Goal: Task Accomplishment & Management: Complete application form

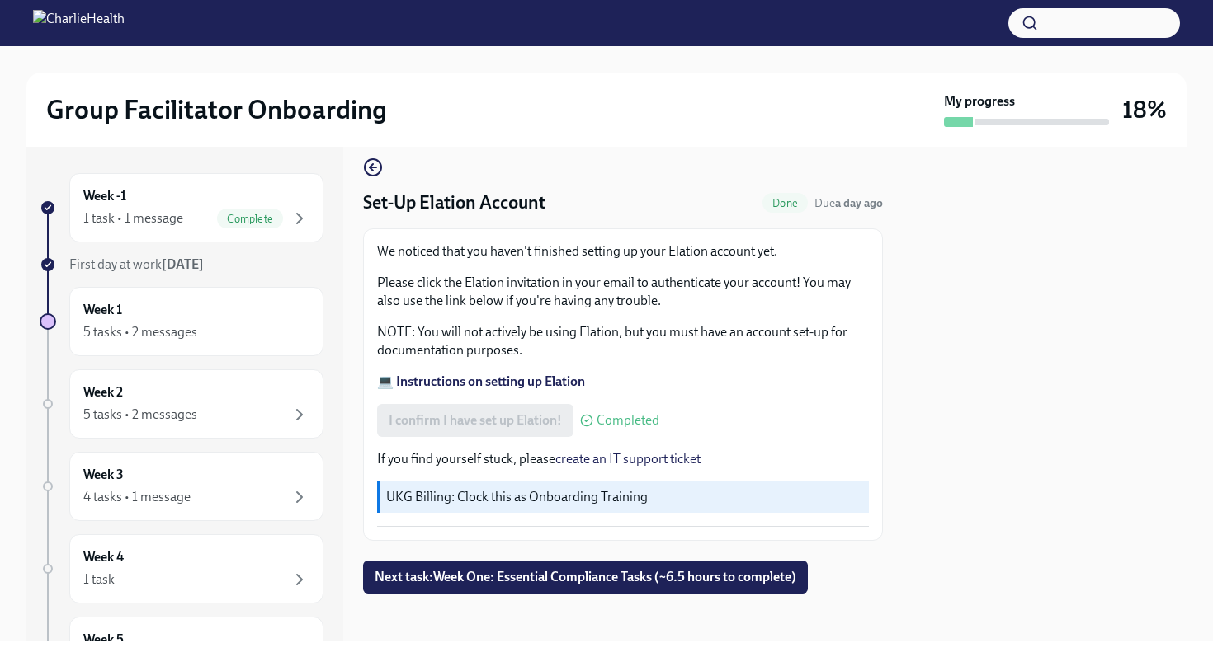
scroll to position [17, 0]
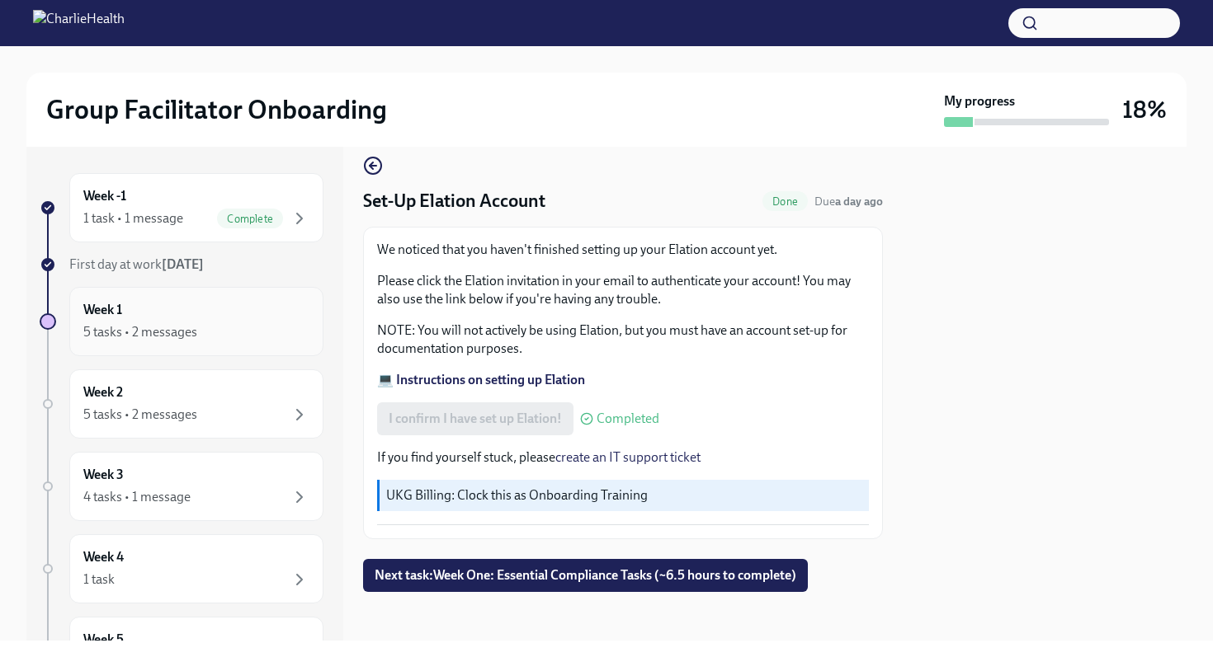
click at [258, 323] on div "5 tasks • 2 messages" at bounding box center [196, 333] width 226 height 20
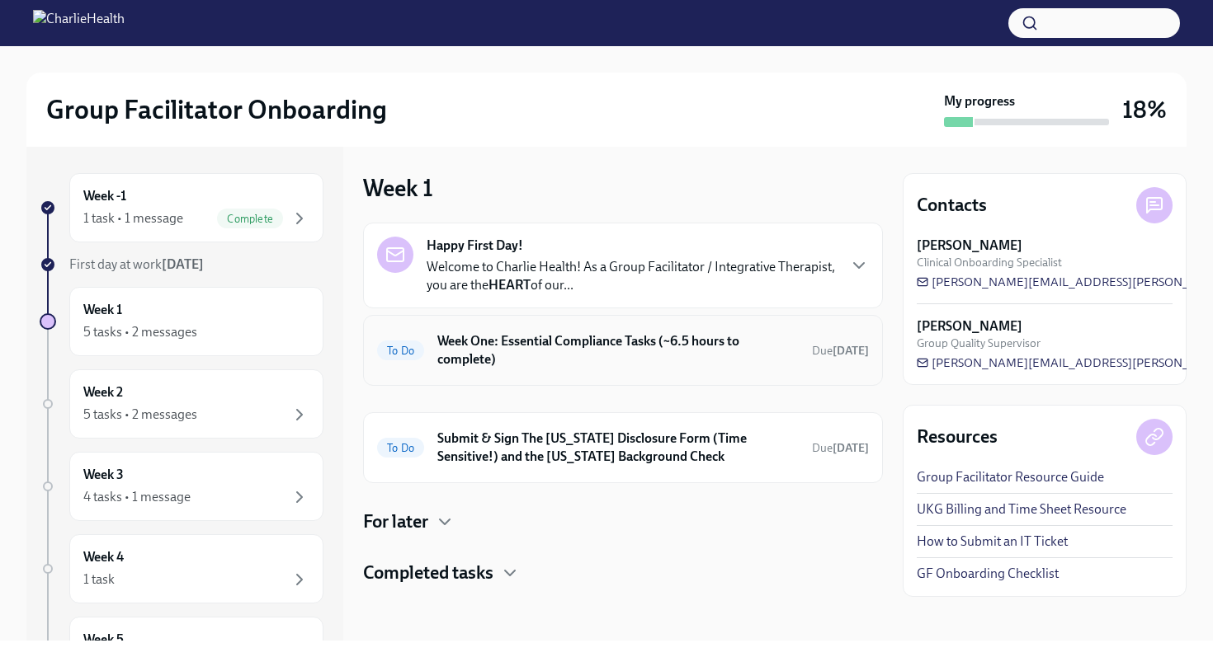
click at [579, 355] on h6 "Week One: Essential Compliance Tasks (~6.5 hours to complete)" at bounding box center [617, 350] width 361 height 36
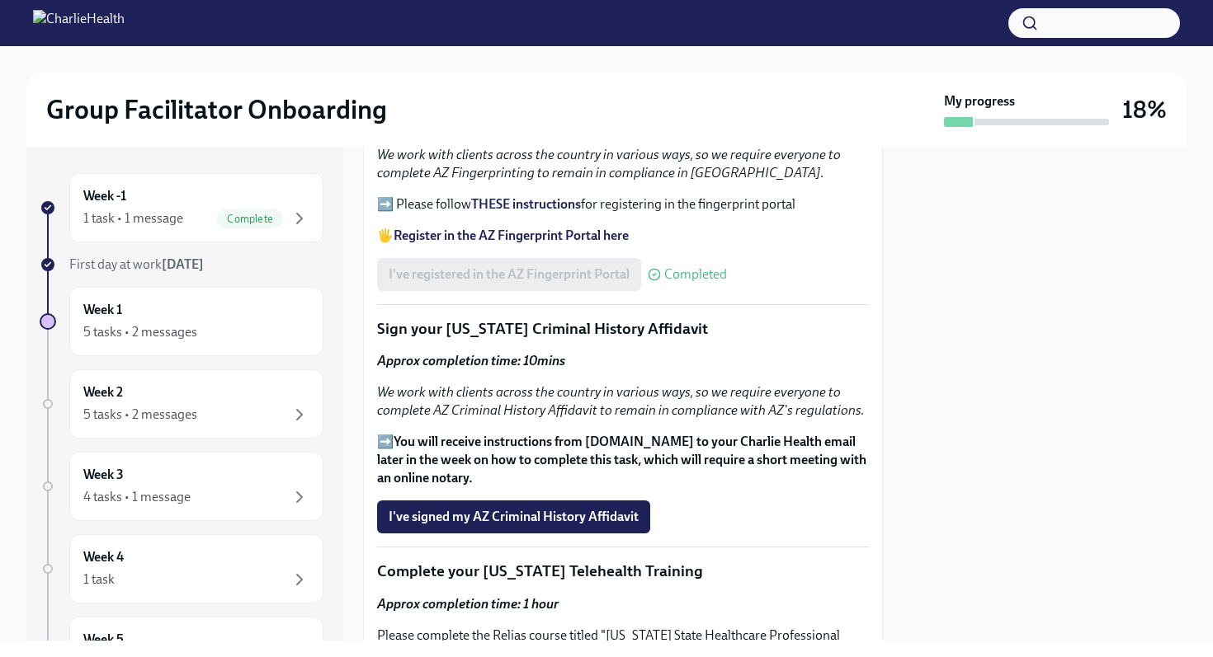
scroll to position [2000, 0]
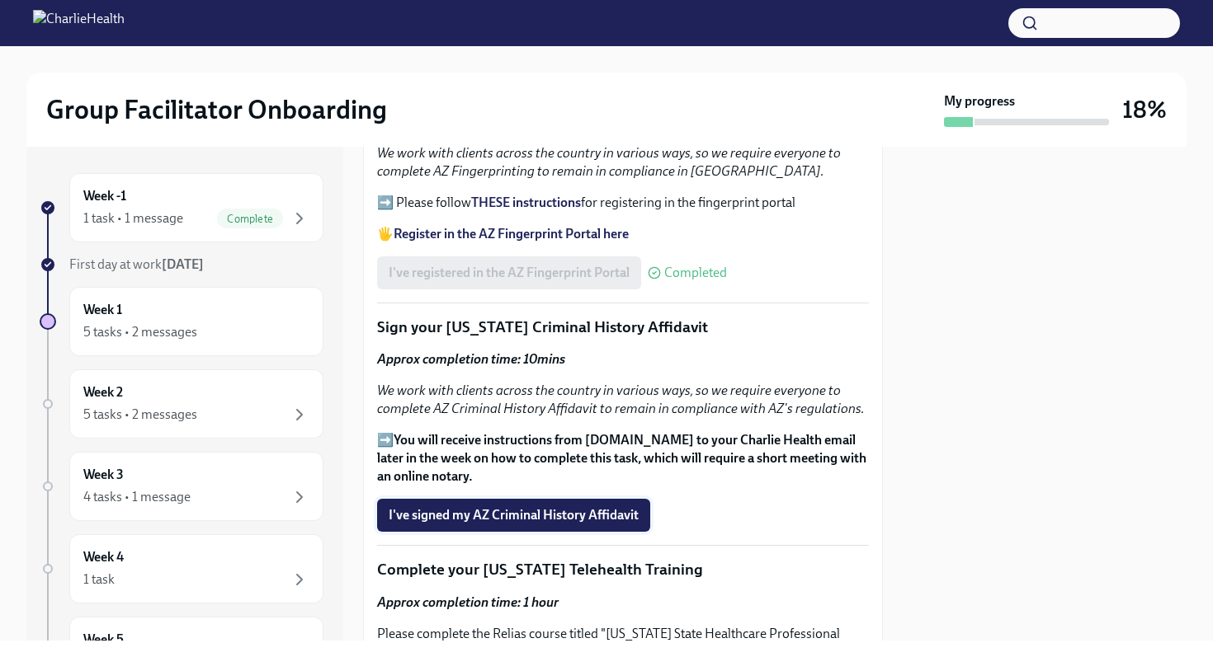
click at [520, 507] on span "I've signed my AZ Criminal History Affidavit" at bounding box center [514, 515] width 250 height 16
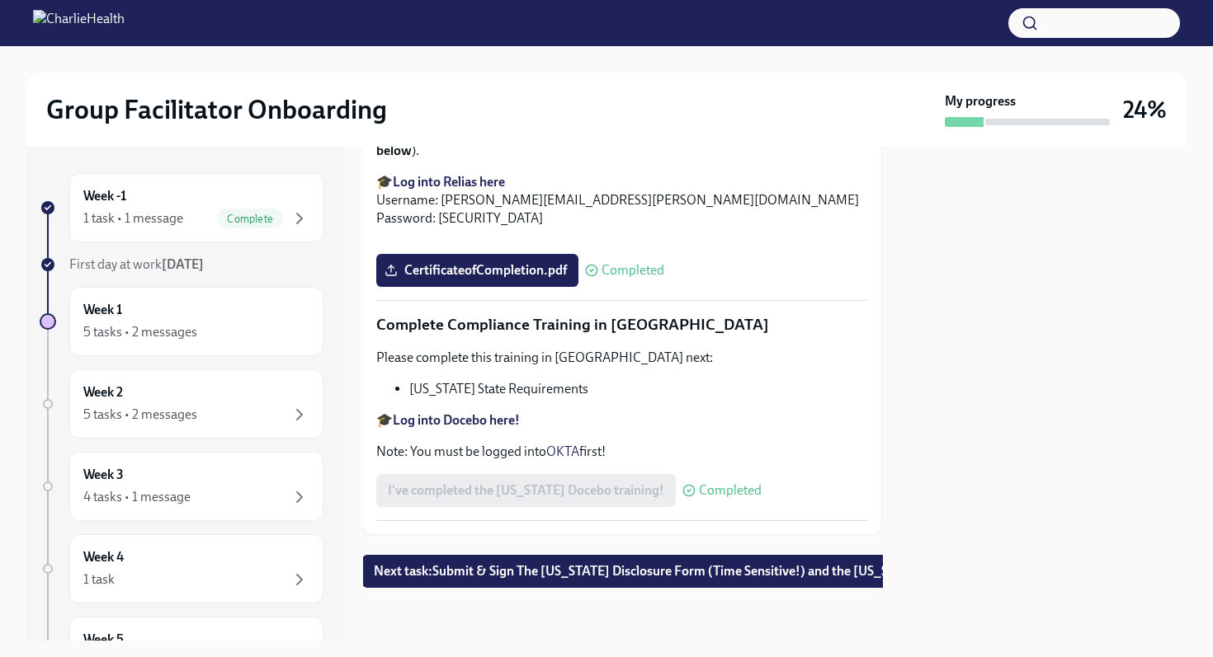
scroll to position [3598, 1]
click at [628, 567] on span "Next task : Submit & Sign The [US_STATE] Disclosure Form (Time Sensitive!) and …" at bounding box center [702, 571] width 657 height 16
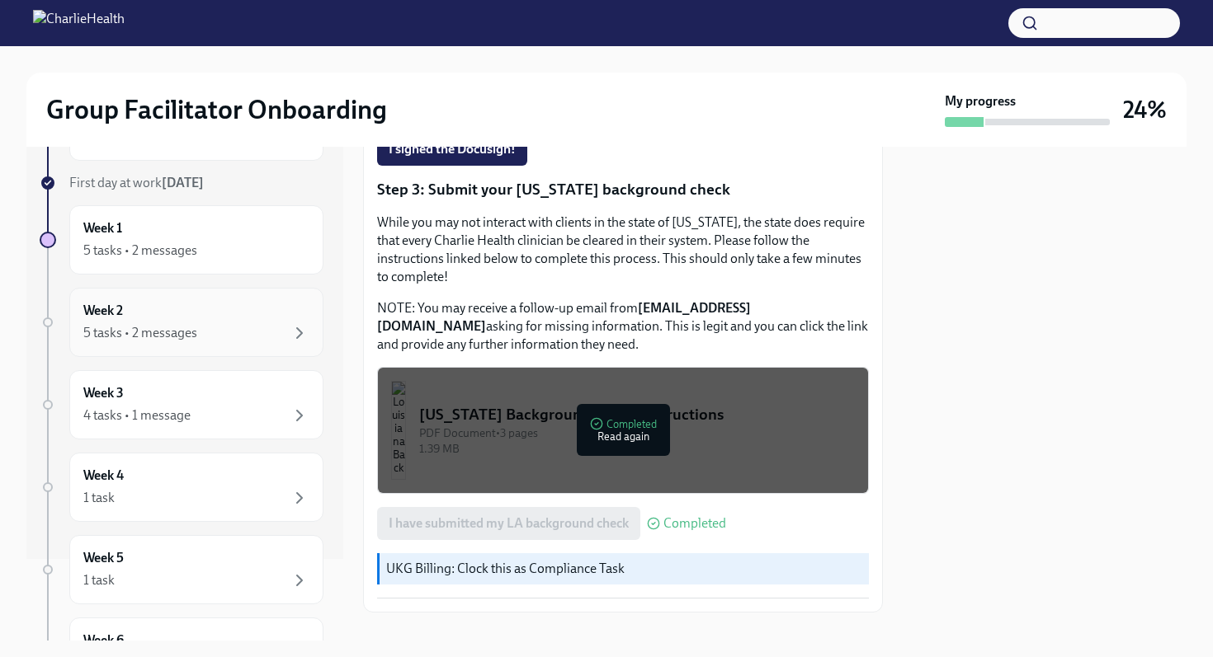
scroll to position [73, 0]
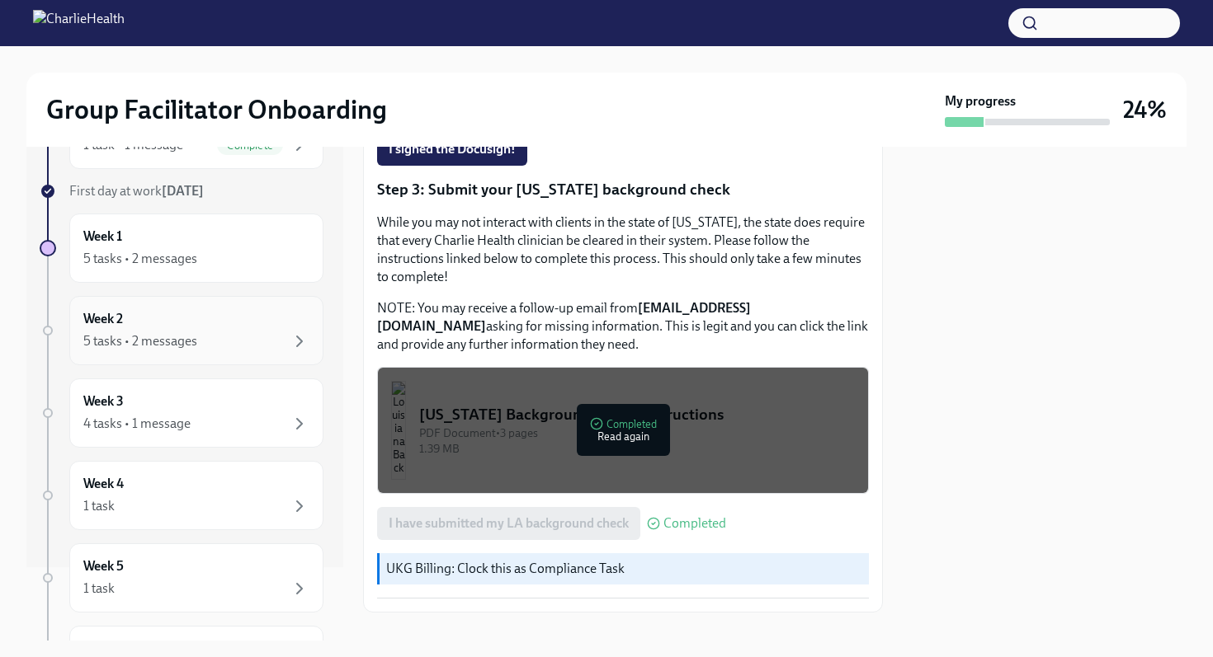
click at [195, 338] on div "5 tasks • 2 messages" at bounding box center [140, 341] width 114 height 18
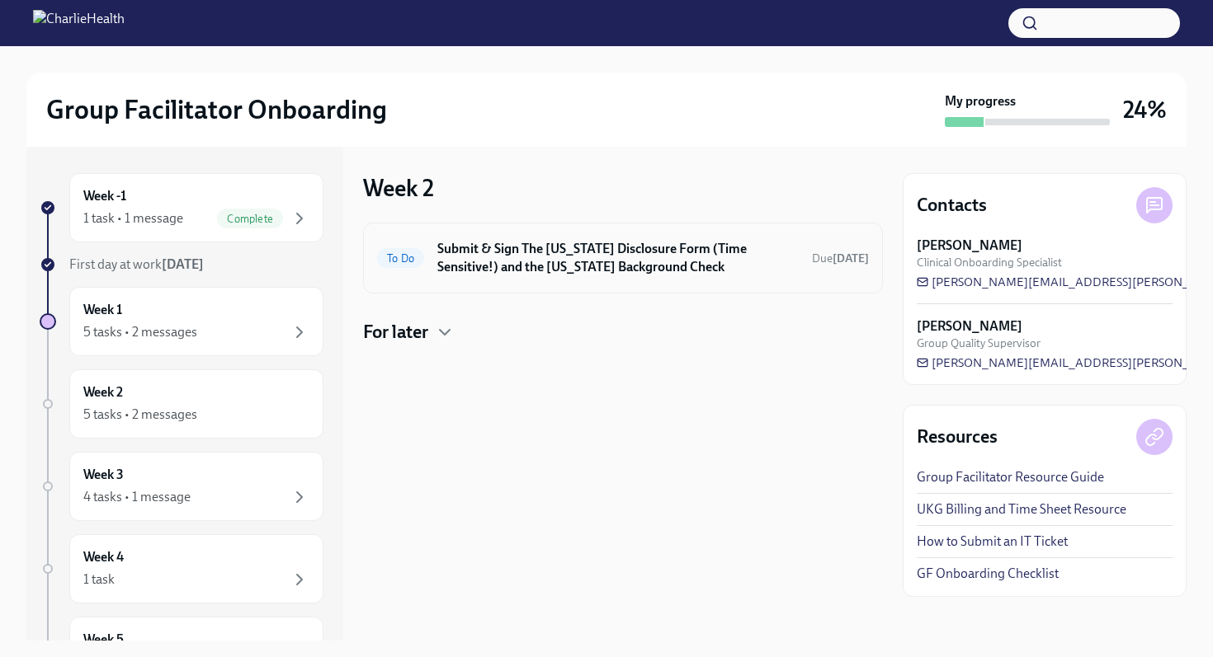
click at [474, 252] on h6 "Submit & Sign The [US_STATE] Disclosure Form (Time Sensitive!) and the [US_STAT…" at bounding box center [617, 258] width 361 height 36
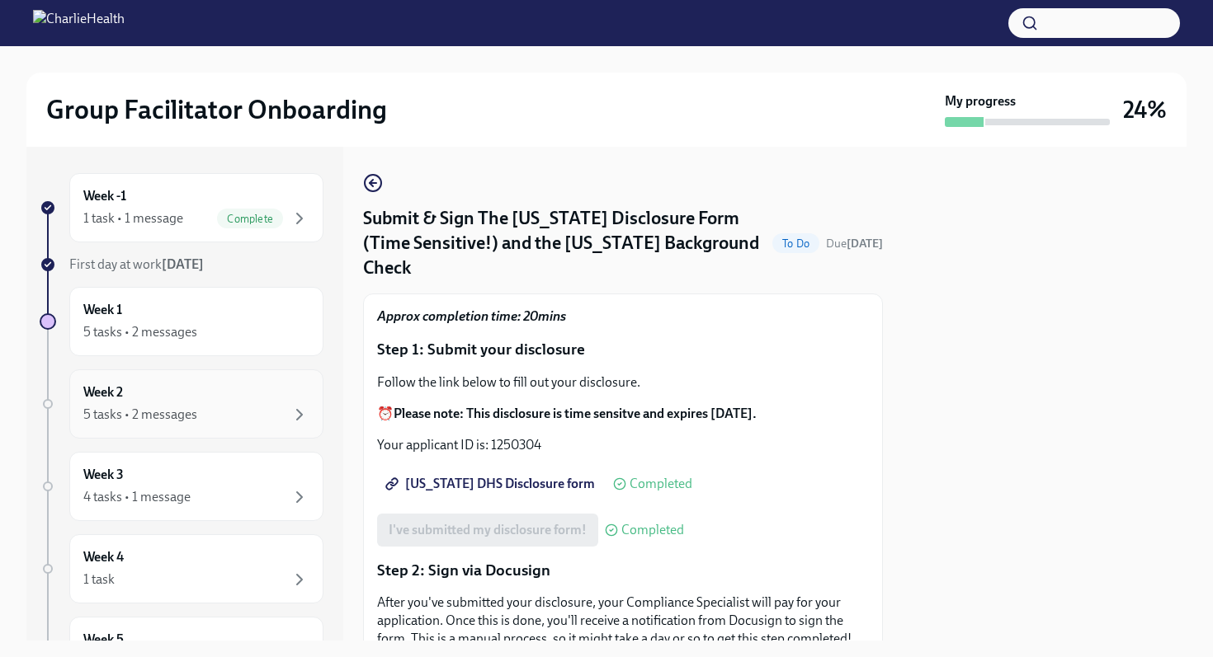
click at [172, 388] on div "Week 2 5 tasks • 2 messages" at bounding box center [196, 404] width 226 height 41
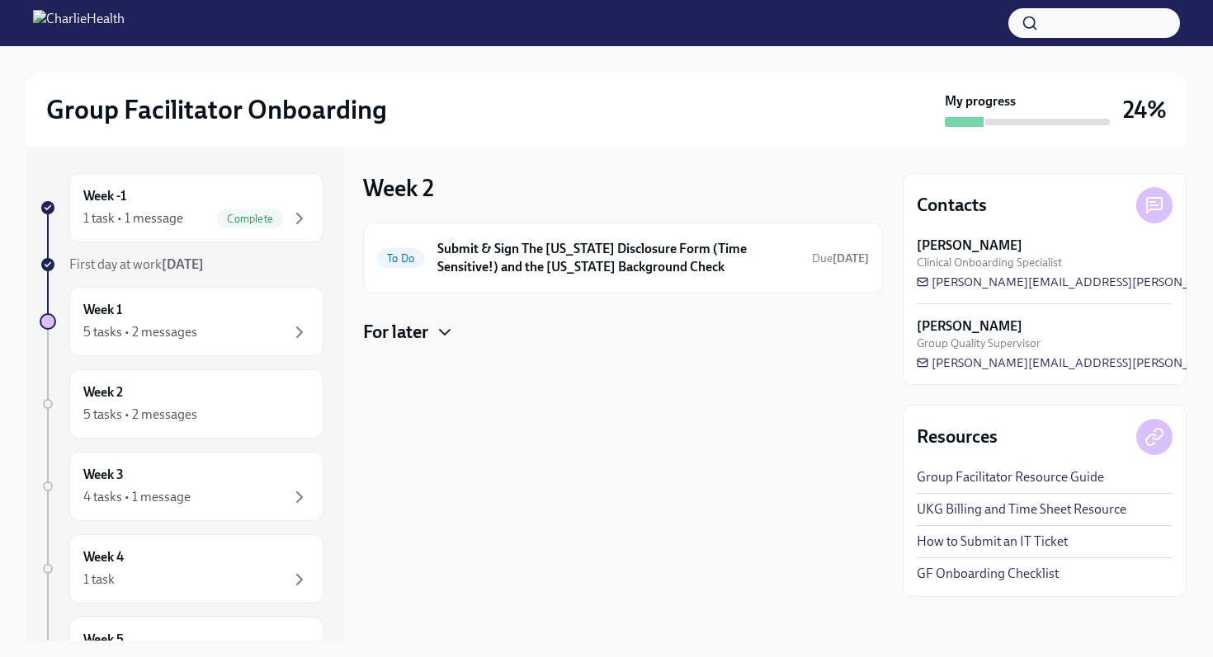
click at [449, 337] on icon "button" at bounding box center [445, 333] width 20 height 20
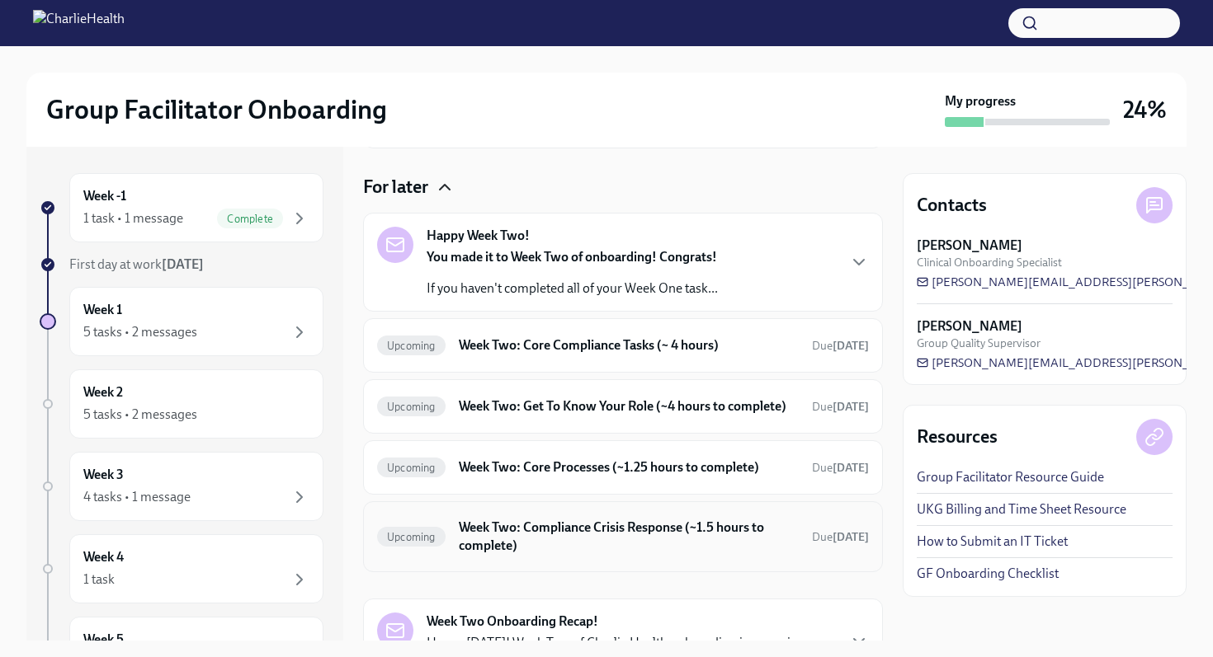
scroll to position [258, 0]
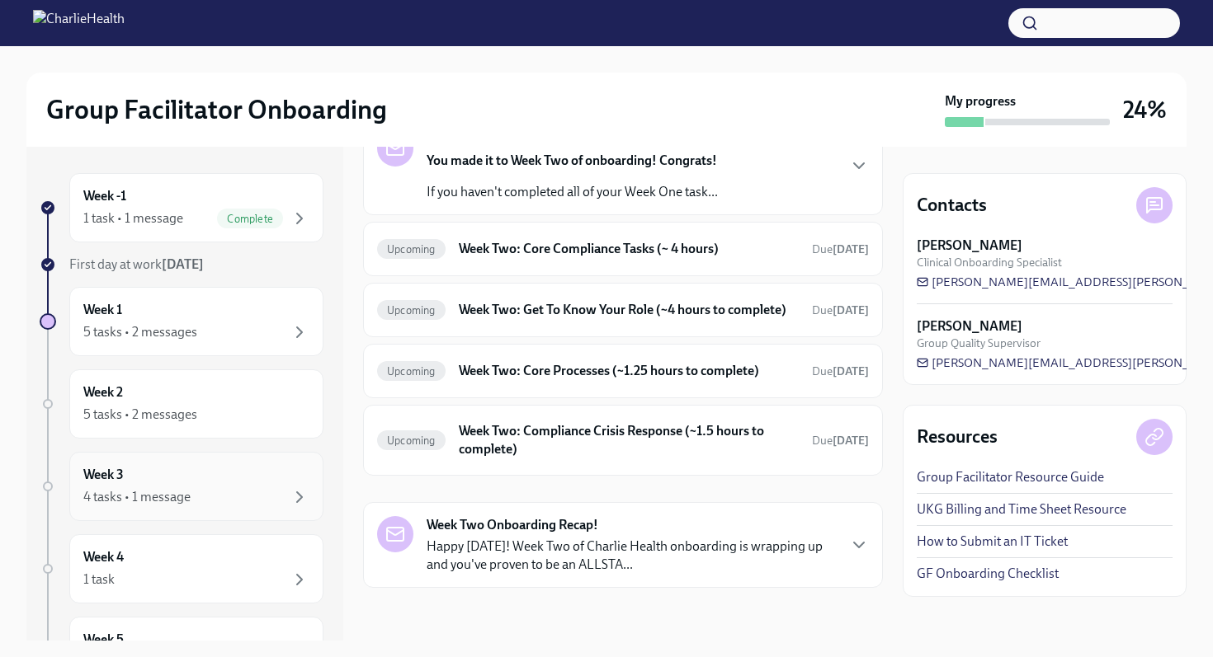
click at [219, 467] on div "Week 3 4 tasks • 1 message" at bounding box center [196, 486] width 226 height 41
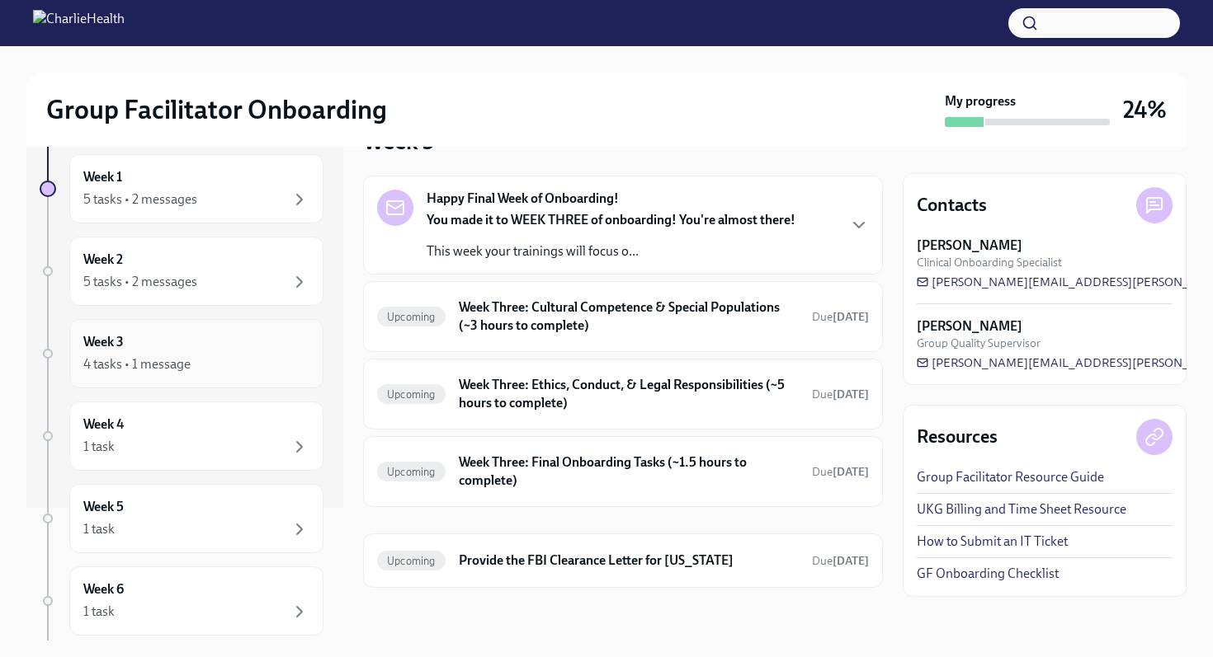
scroll to position [126, 0]
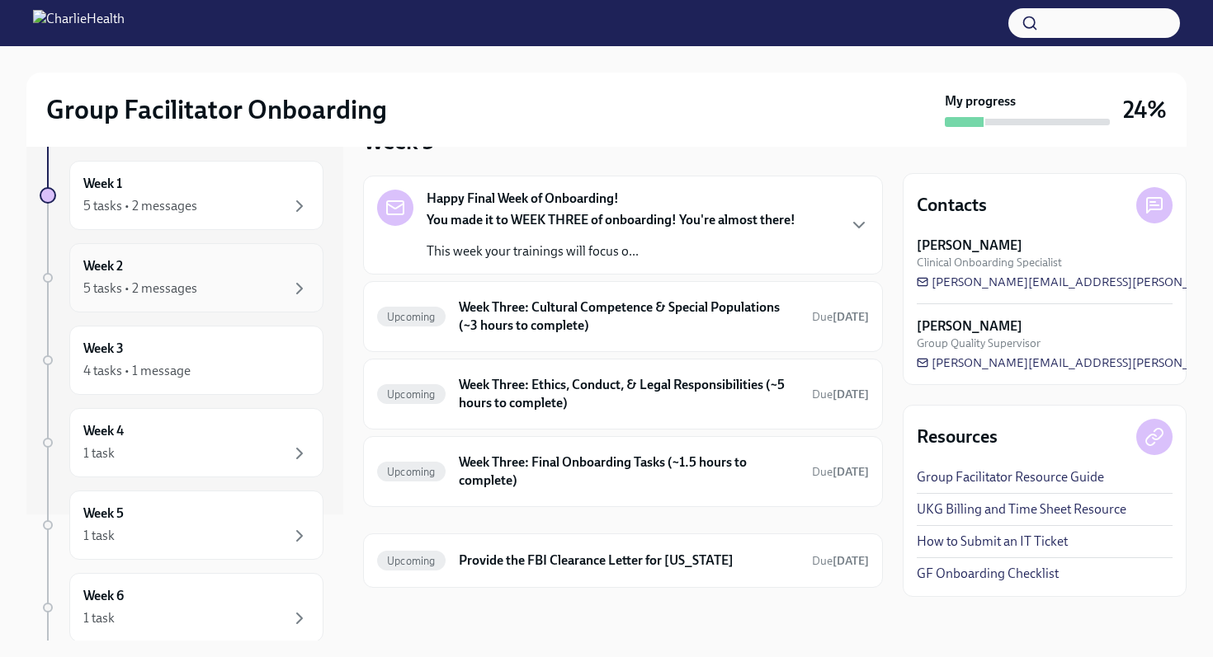
click at [176, 284] on div "5 tasks • 2 messages" at bounding box center [140, 289] width 114 height 18
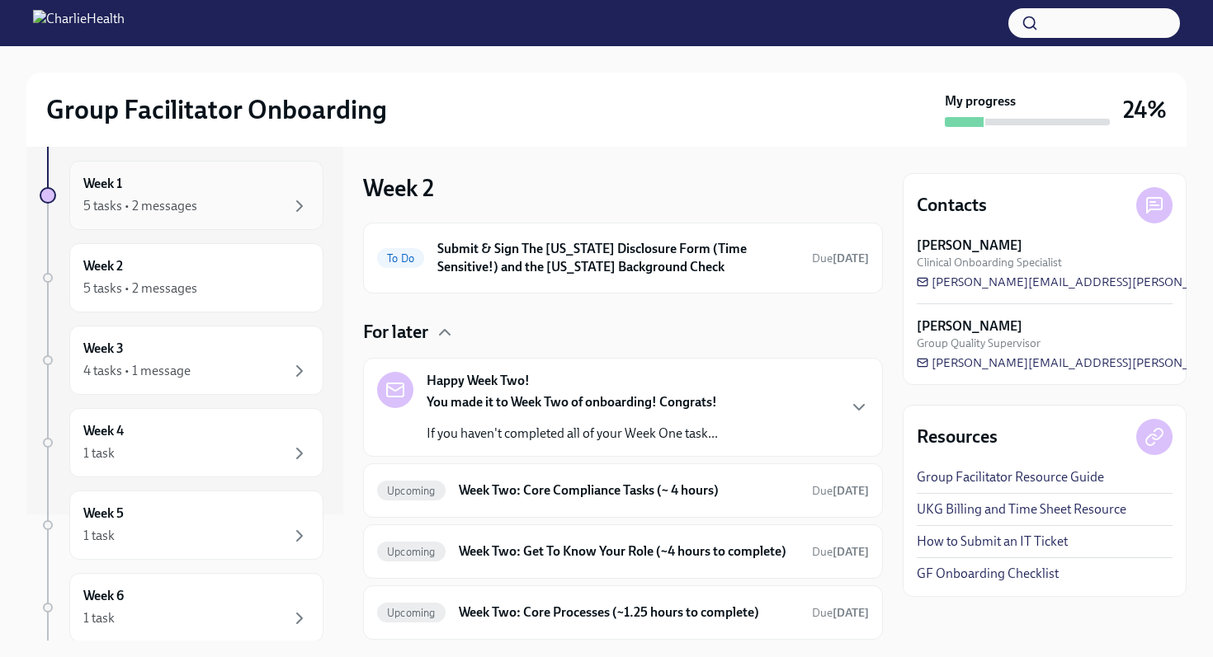
click at [212, 214] on div "5 tasks • 2 messages" at bounding box center [196, 206] width 226 height 20
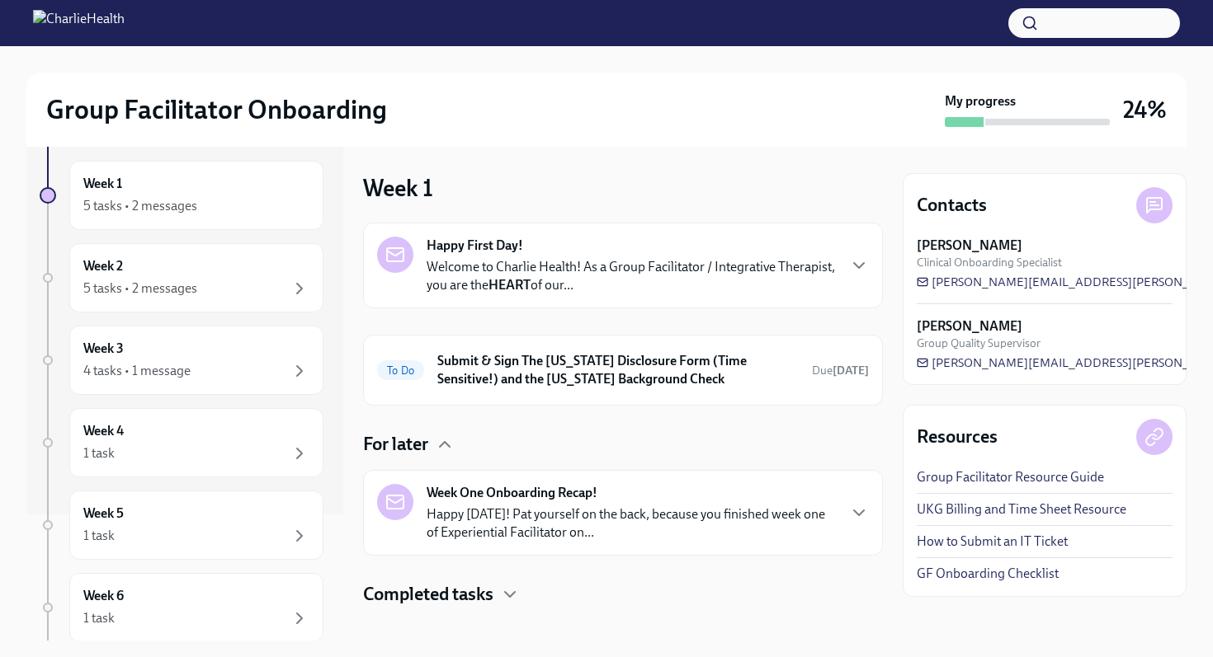
scroll to position [19, 0]
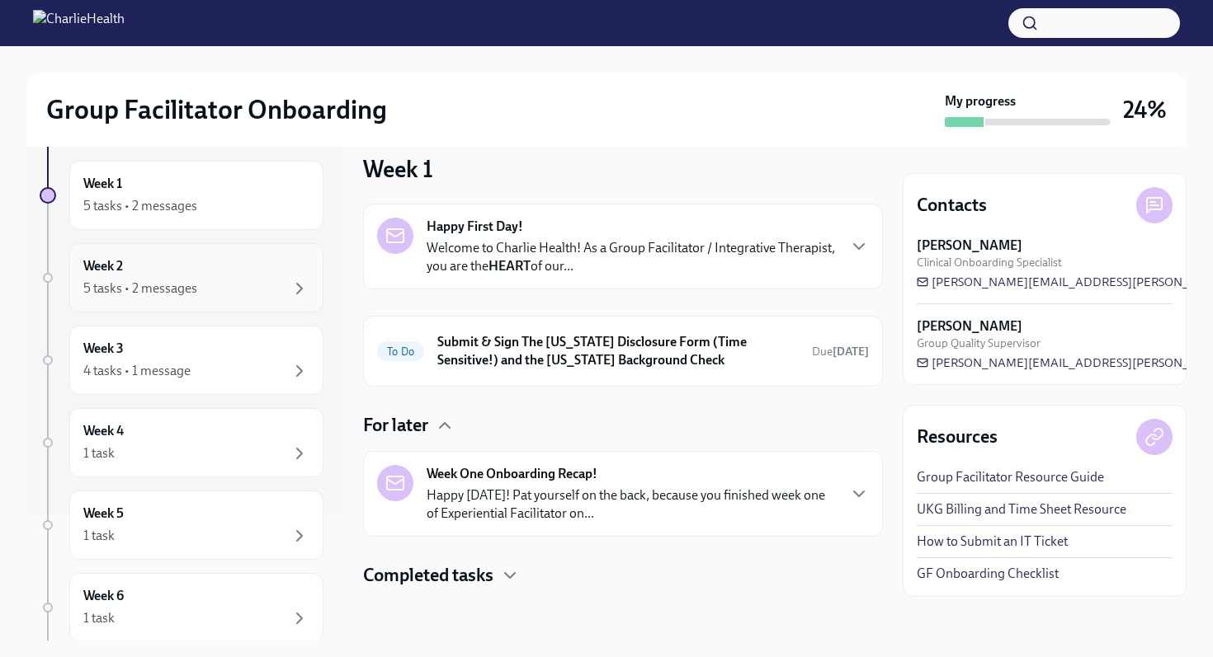
click at [198, 277] on div "Week 2 5 tasks • 2 messages" at bounding box center [196, 277] width 226 height 41
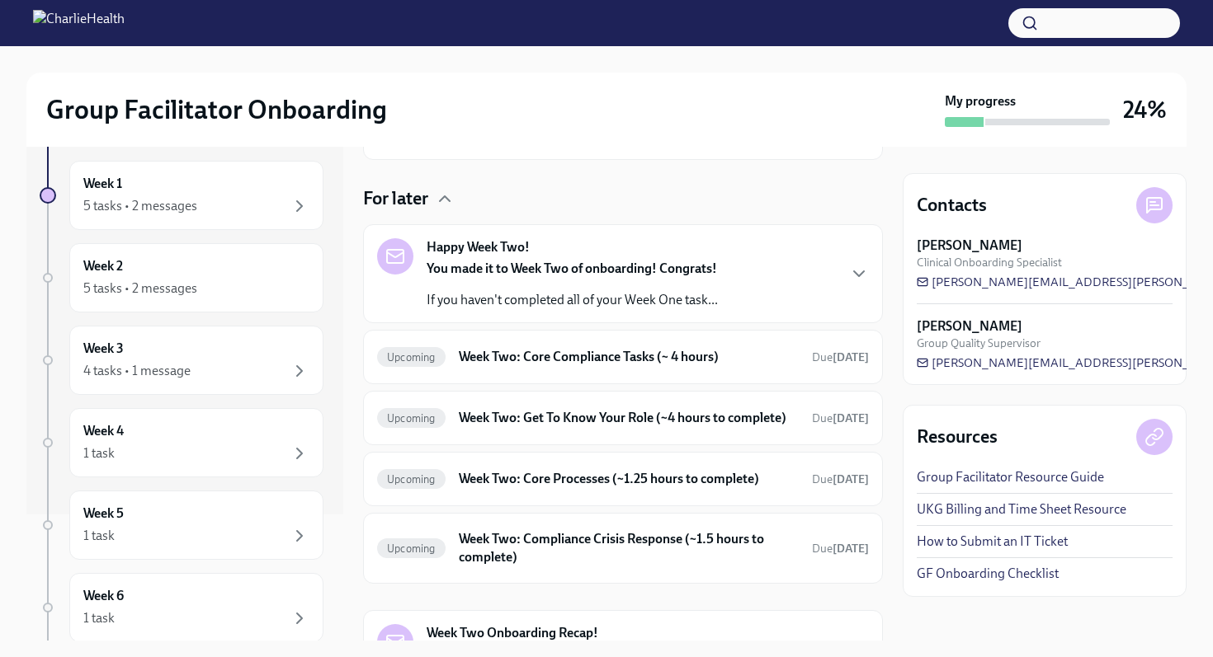
scroll to position [136, 0]
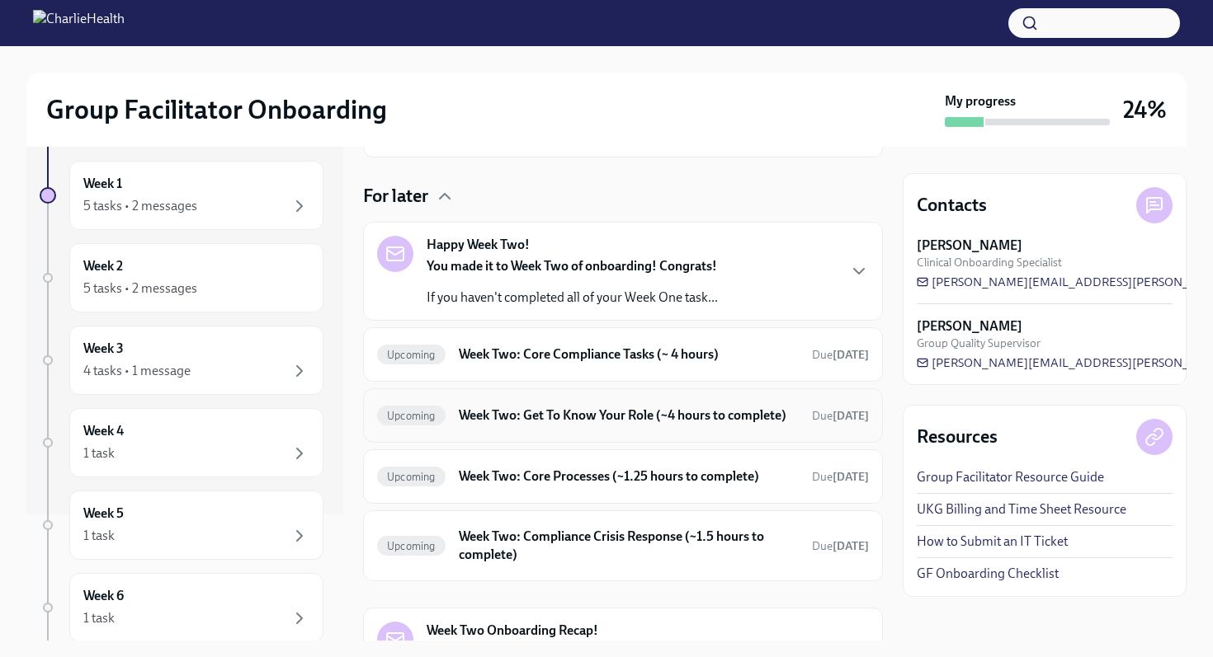
click at [542, 425] on h6 "Week Two: Get To Know Your Role (~4 hours to complete)" at bounding box center [629, 416] width 340 height 18
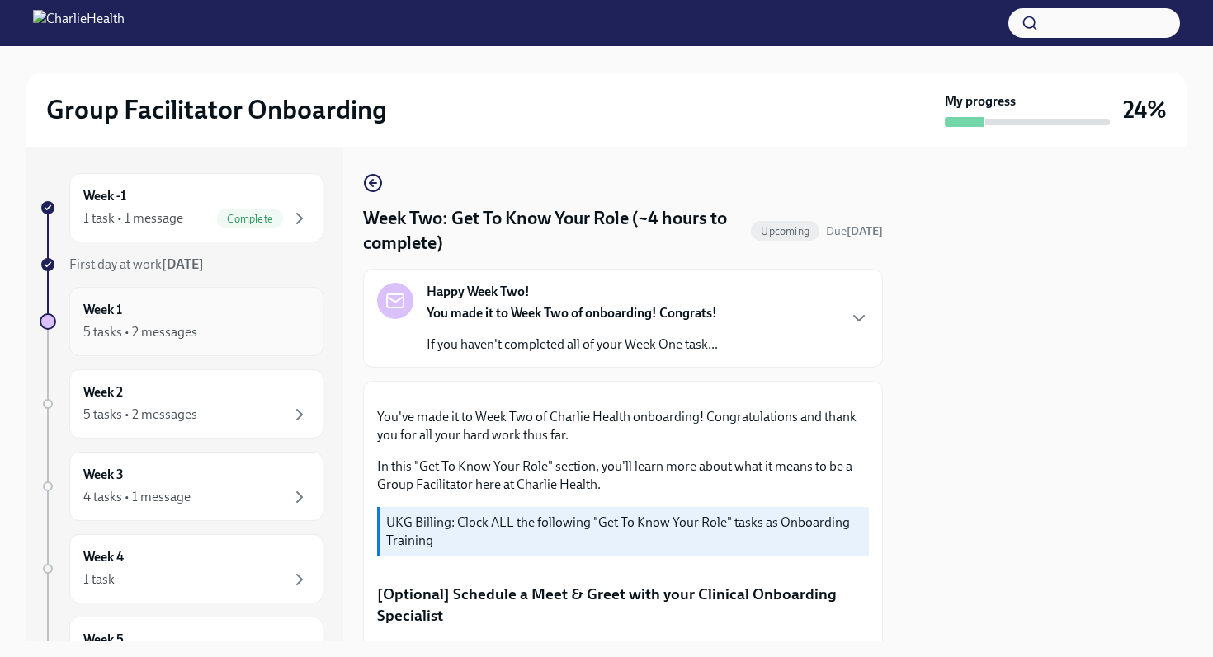
click at [184, 312] on div "Week 1 5 tasks • 2 messages" at bounding box center [196, 321] width 226 height 41
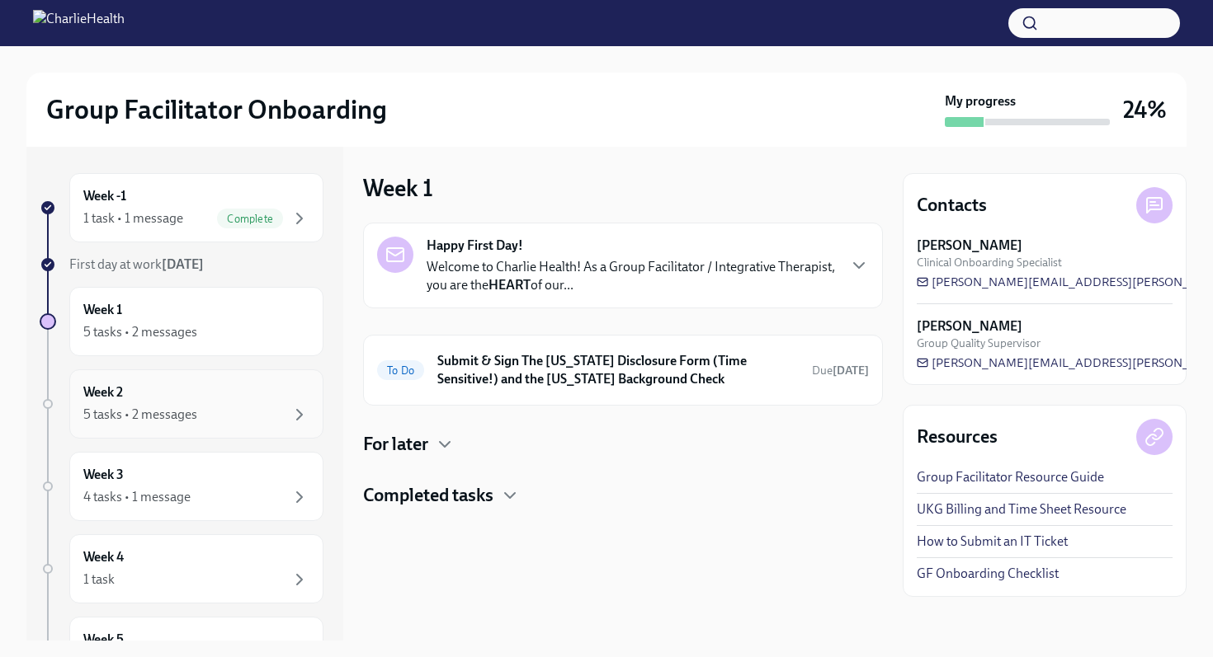
click at [172, 373] on div "Week 2 5 tasks • 2 messages" at bounding box center [196, 404] width 254 height 69
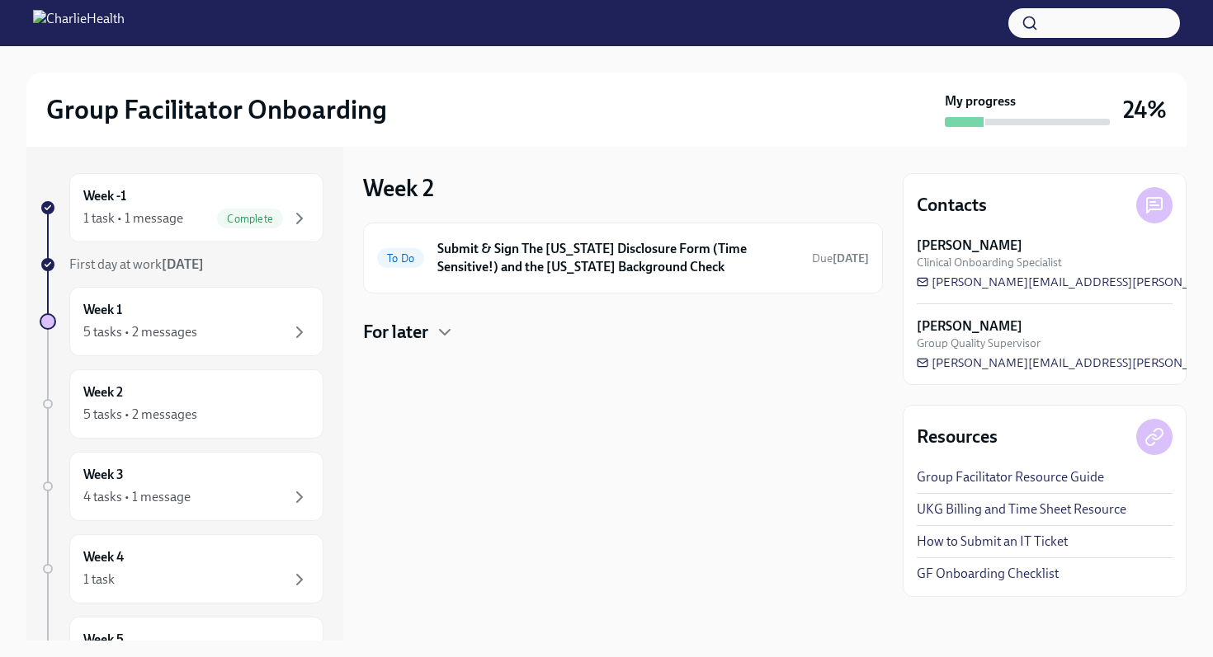
click at [433, 332] on div "For later" at bounding box center [623, 332] width 520 height 25
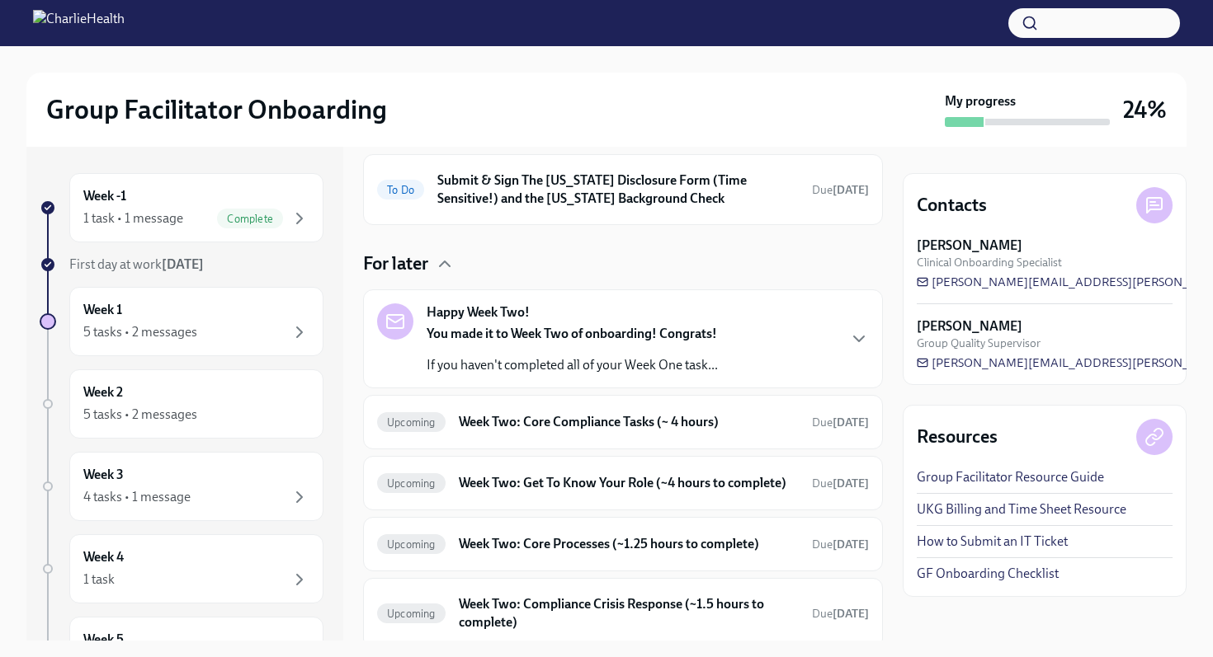
scroll to position [80, 0]
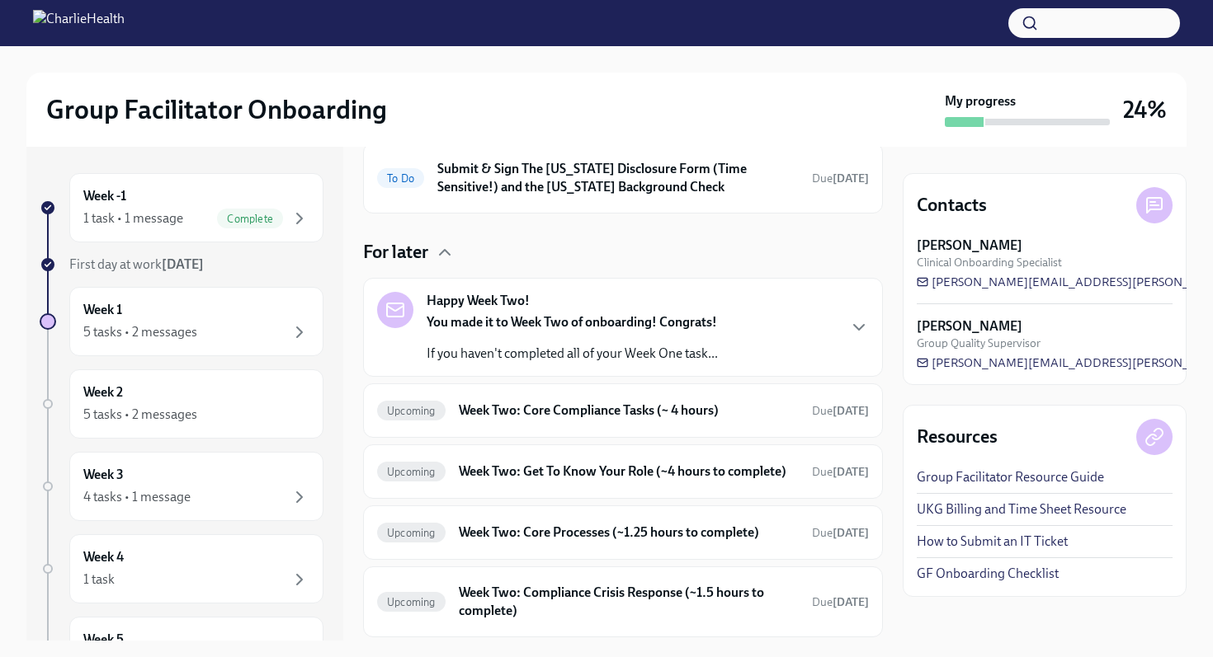
click at [601, 340] on div "You made it to Week Two of onboarding! Congrats! If you haven't completed all o…" at bounding box center [571, 337] width 291 height 49
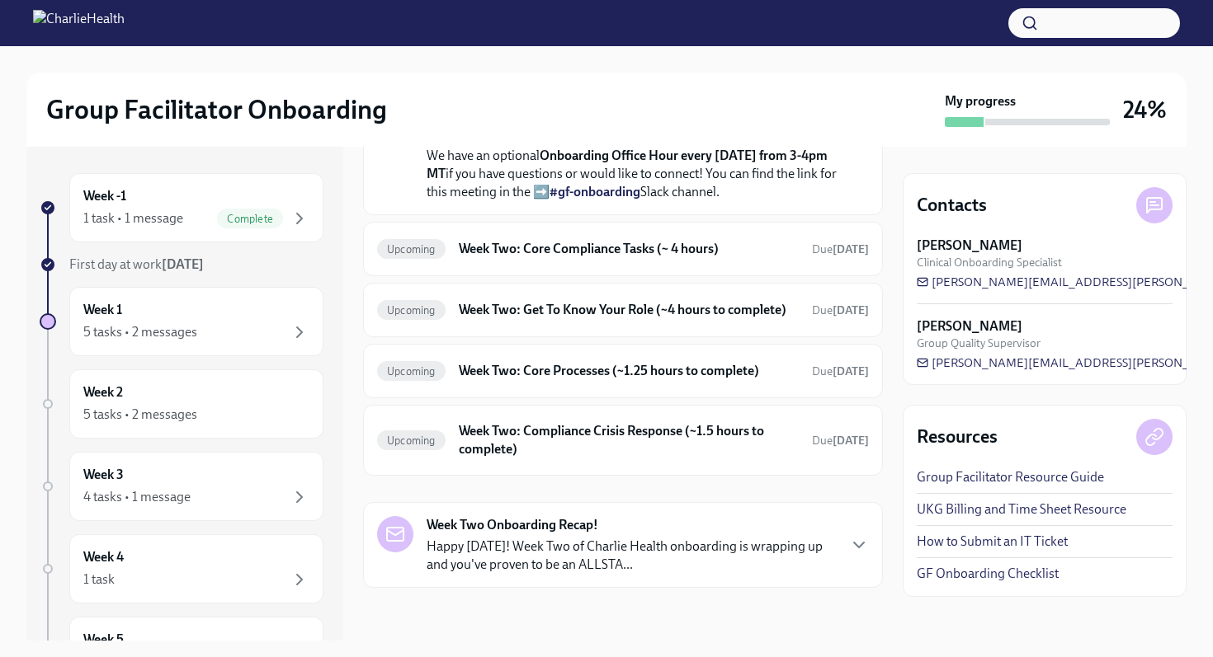
scroll to position [697, 0]
click at [615, 258] on h6 "Week Two: Core Compliance Tasks (~ 4 hours)" at bounding box center [629, 249] width 340 height 18
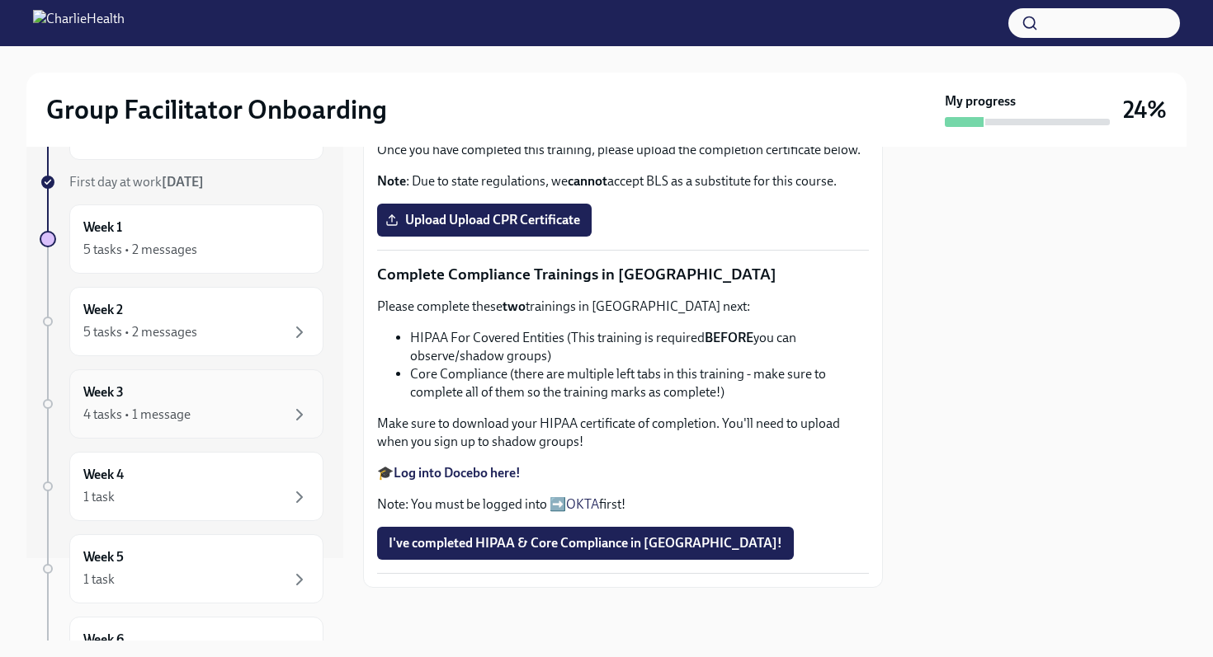
scroll to position [68, 0]
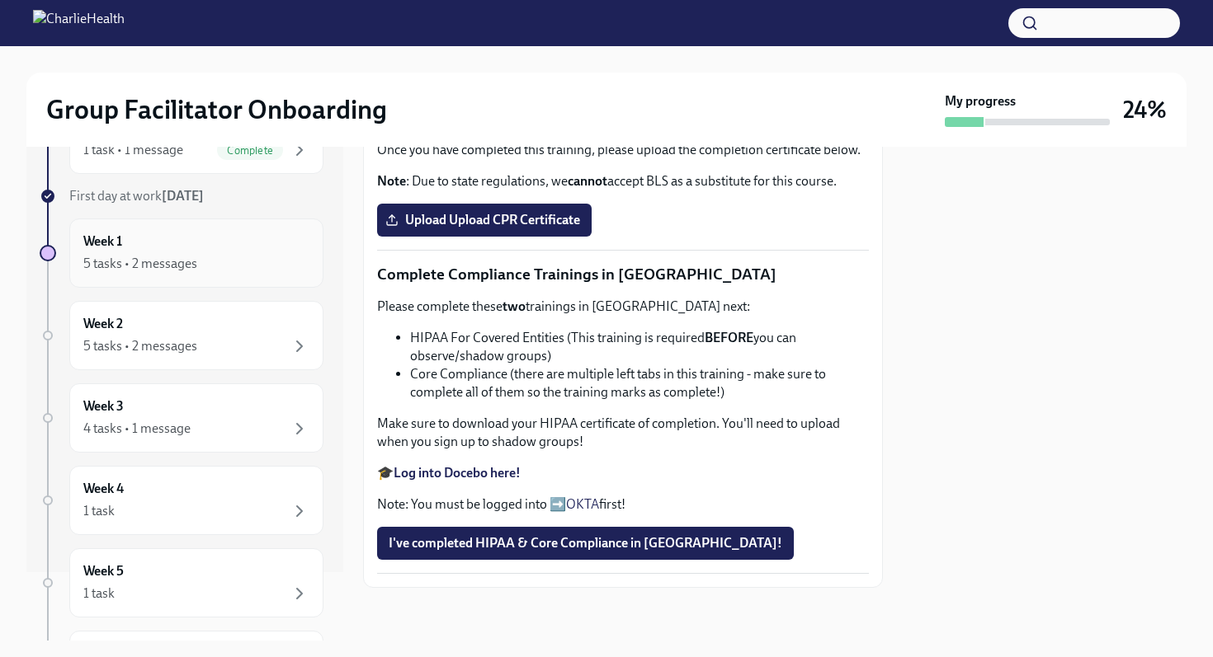
click at [252, 265] on div "5 tasks • 2 messages" at bounding box center [196, 264] width 226 height 20
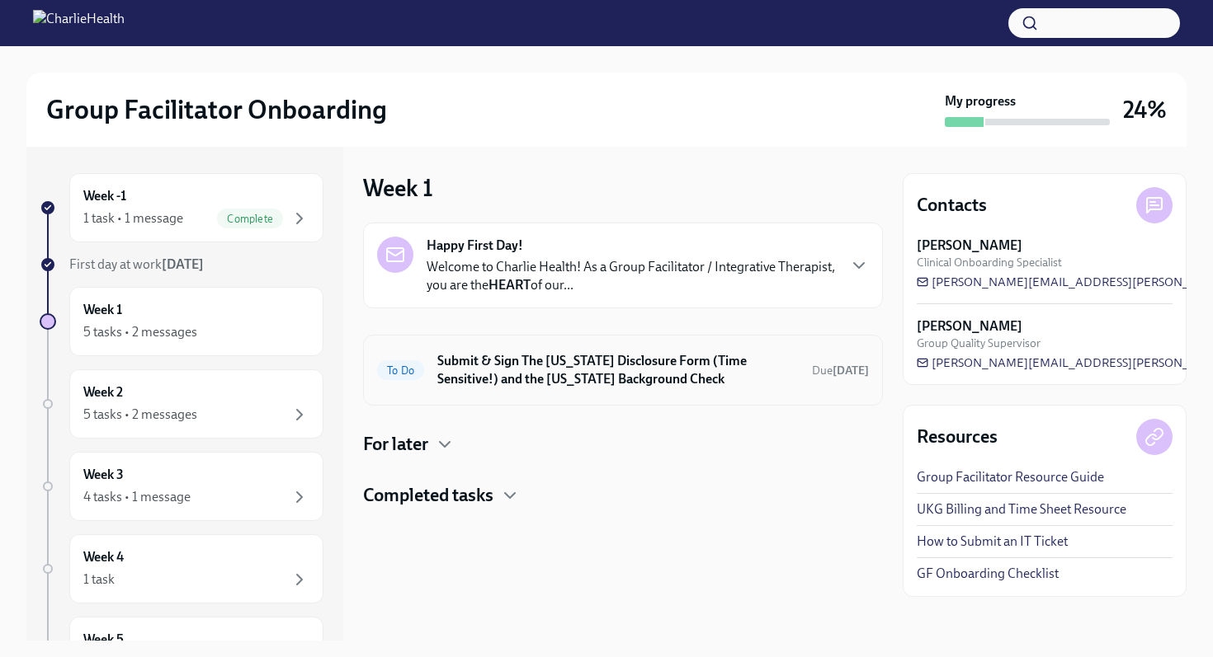
click at [552, 376] on h6 "Submit & Sign The [US_STATE] Disclosure Form (Time Sensitive!) and the [US_STAT…" at bounding box center [617, 370] width 361 height 36
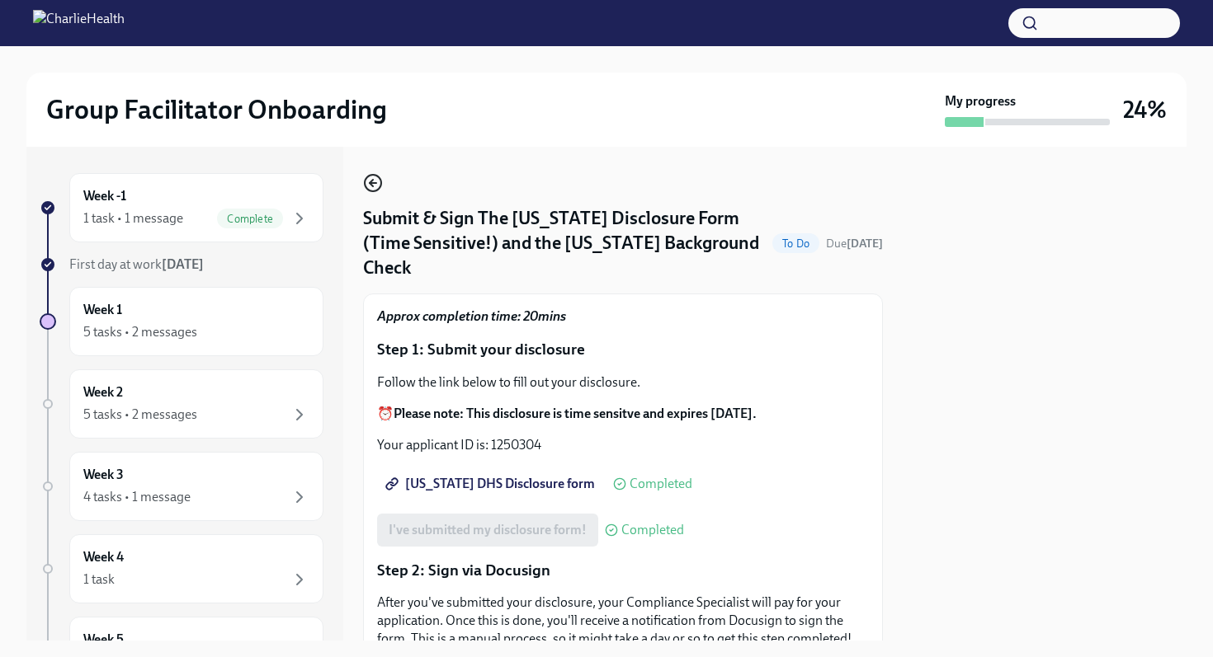
click at [375, 187] on icon "button" at bounding box center [373, 183] width 20 height 20
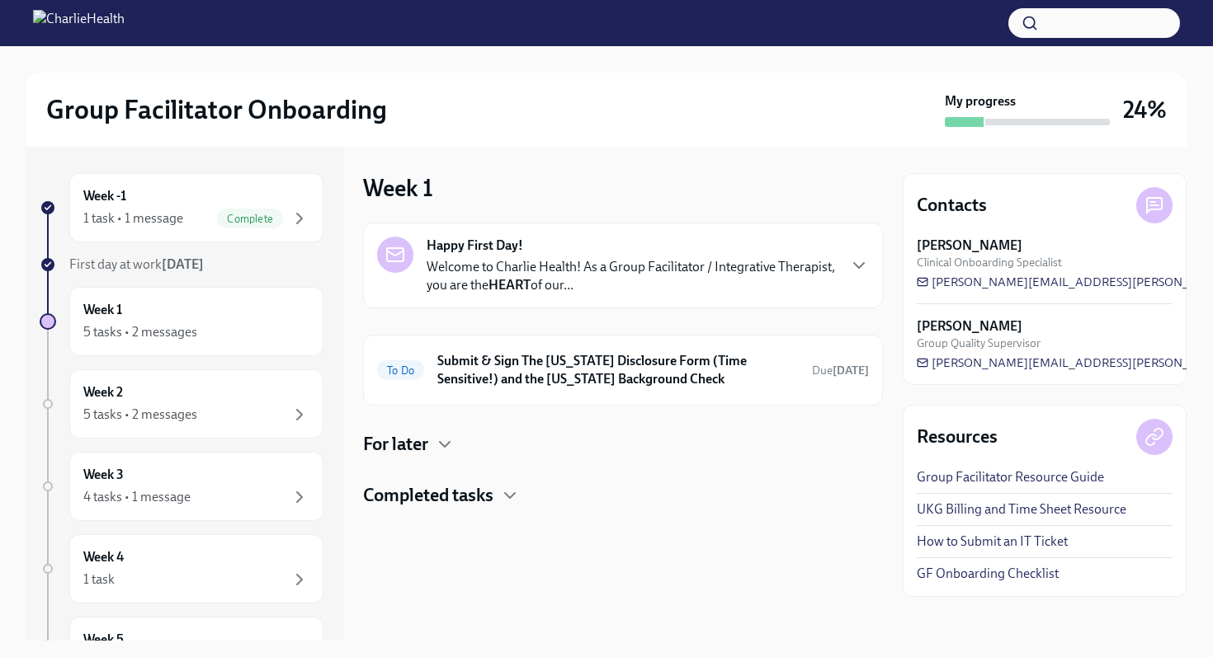
click at [409, 440] on h4 "For later" at bounding box center [395, 444] width 65 height 25
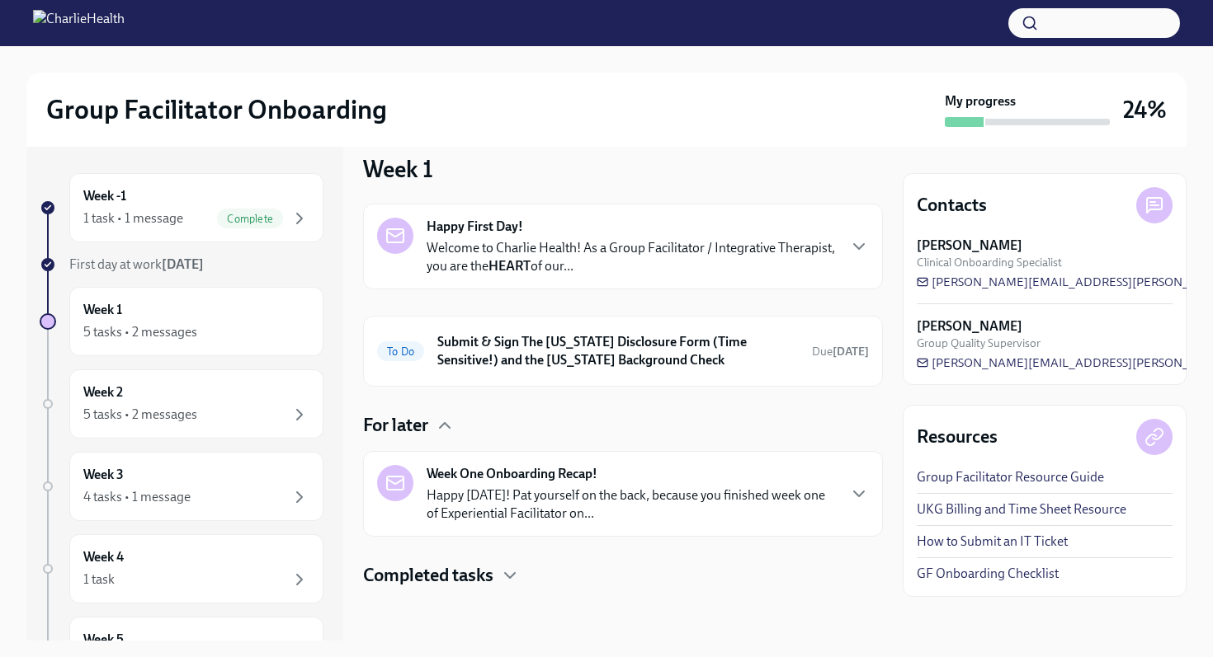
scroll to position [18, 0]
click at [561, 489] on p "Happy [DATE]! Pat yourself on the back, because you finished week one of Experi…" at bounding box center [630, 506] width 409 height 36
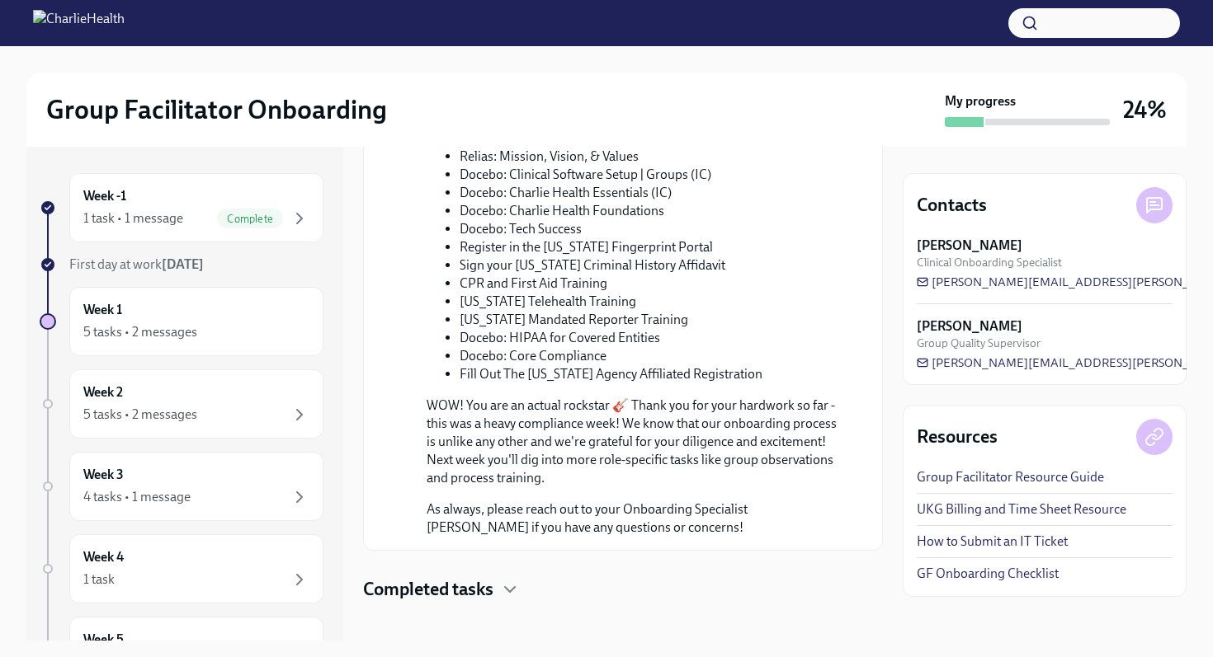
scroll to position [859, 0]
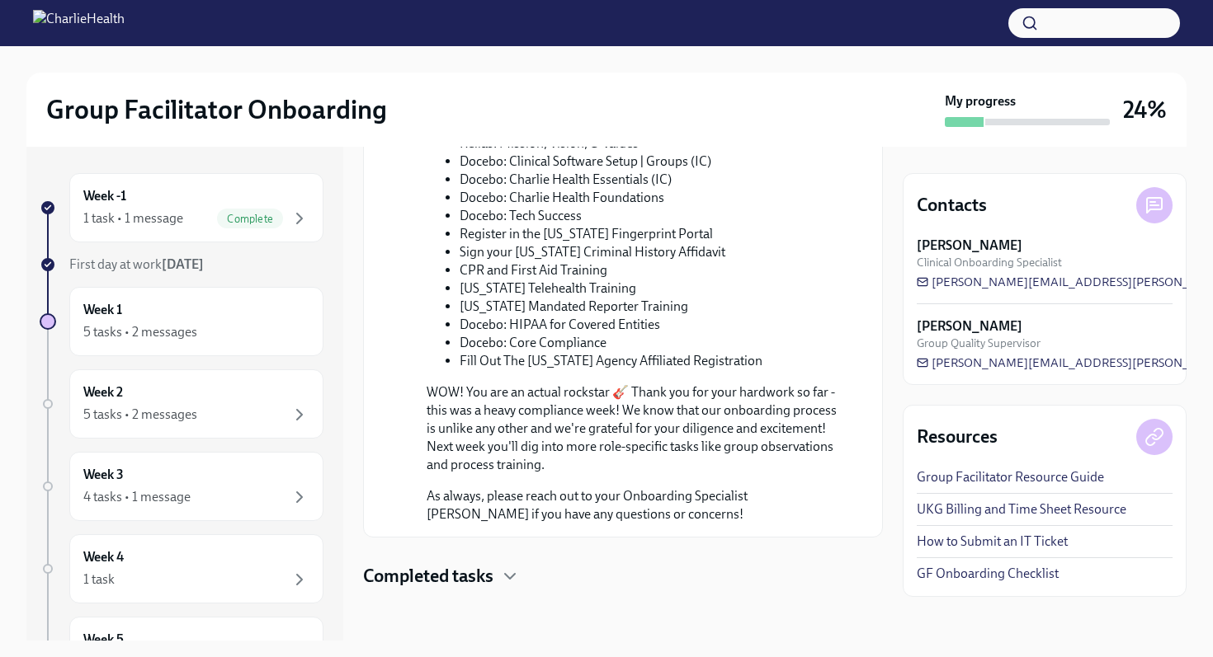
click at [459, 577] on h4 "Completed tasks" at bounding box center [428, 576] width 130 height 25
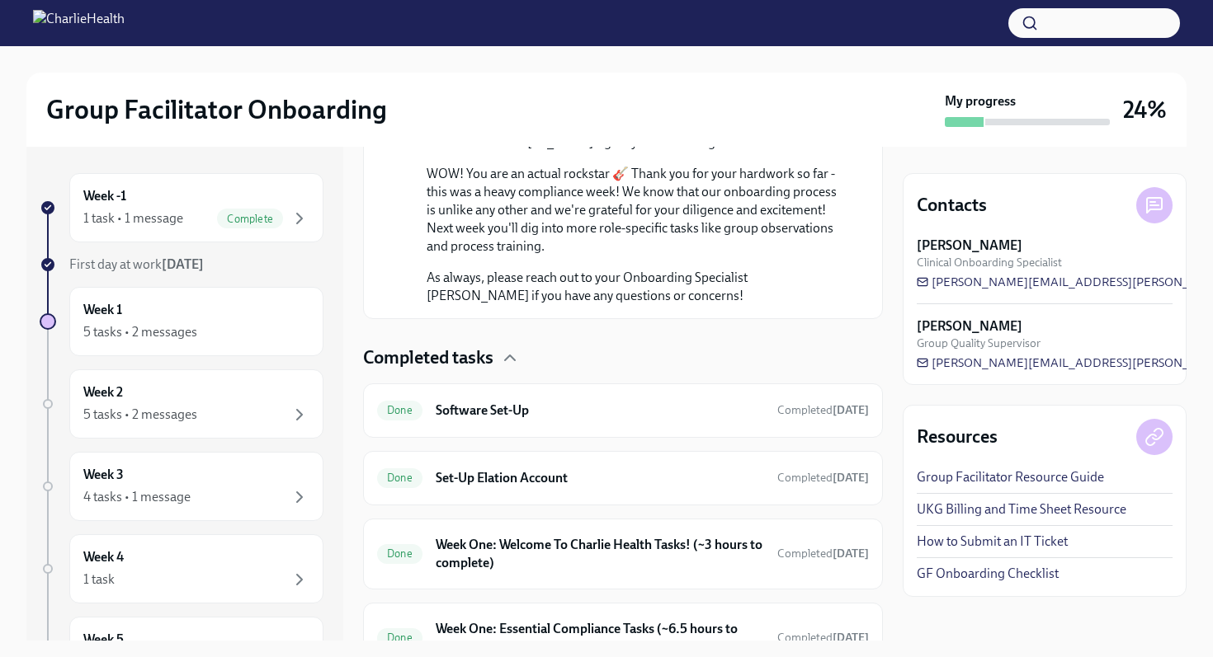
scroll to position [1162, 0]
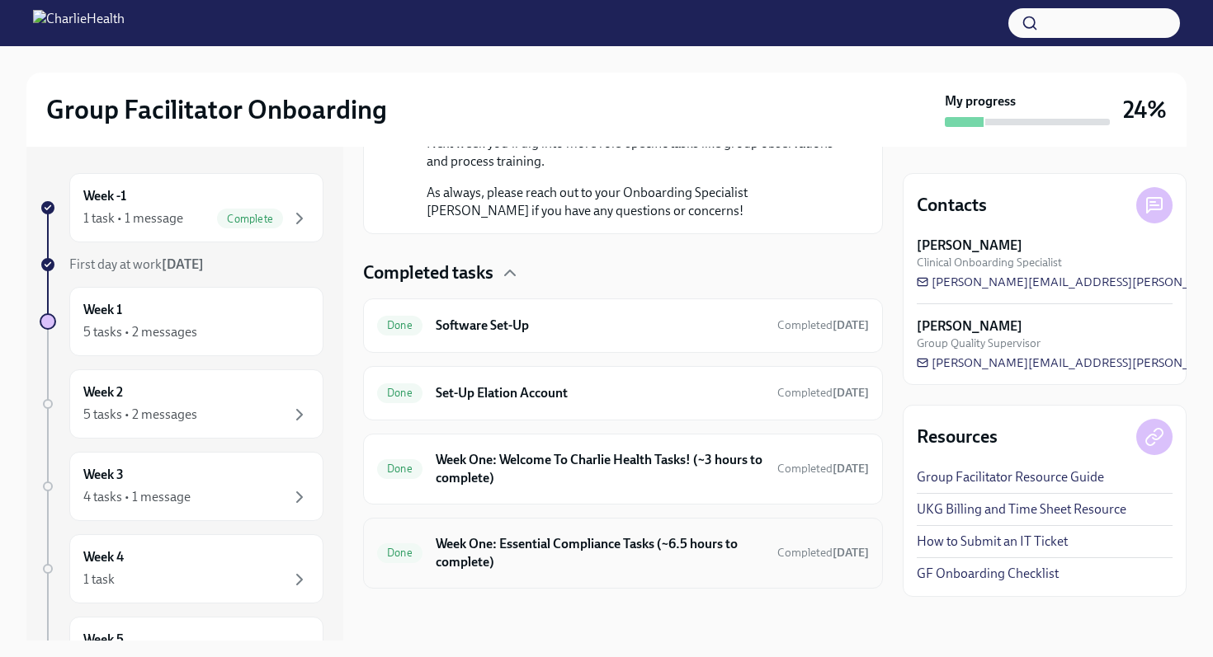
click at [535, 547] on h6 "Week One: Essential Compliance Tasks (~6.5 hours to complete)" at bounding box center [600, 553] width 328 height 36
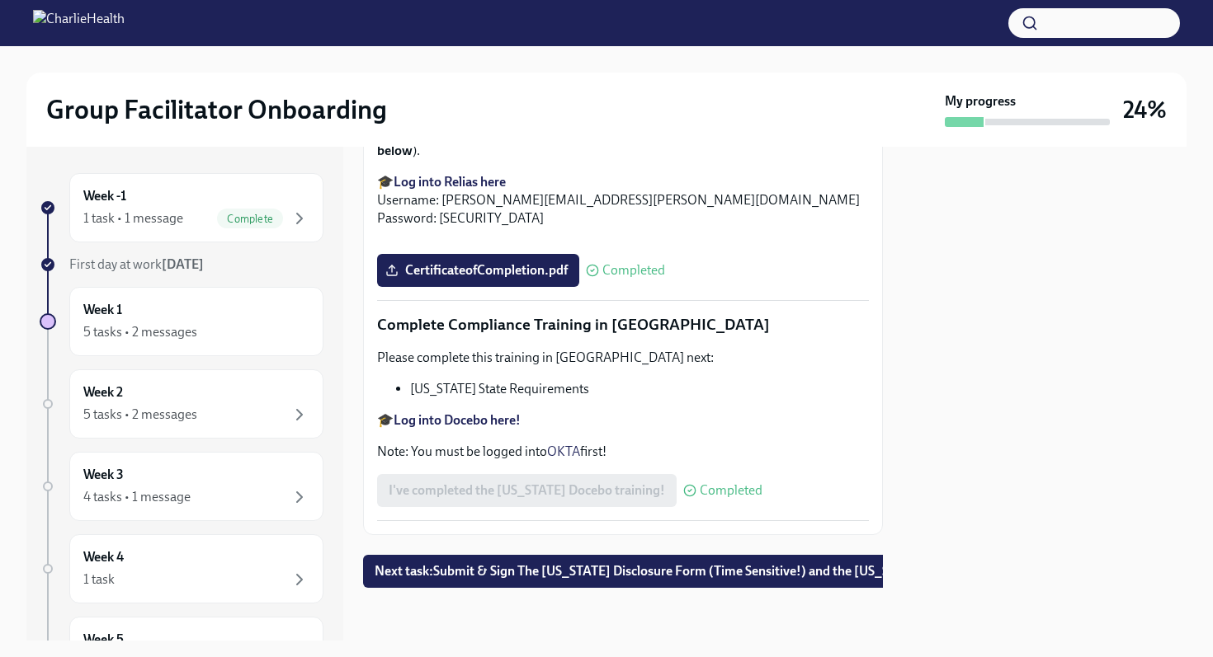
scroll to position [3598, 0]
click at [528, 582] on button "Next task : Submit & Sign The [US_STATE] Disclosure Form (Time Sensitive!) and …" at bounding box center [703, 571] width 681 height 33
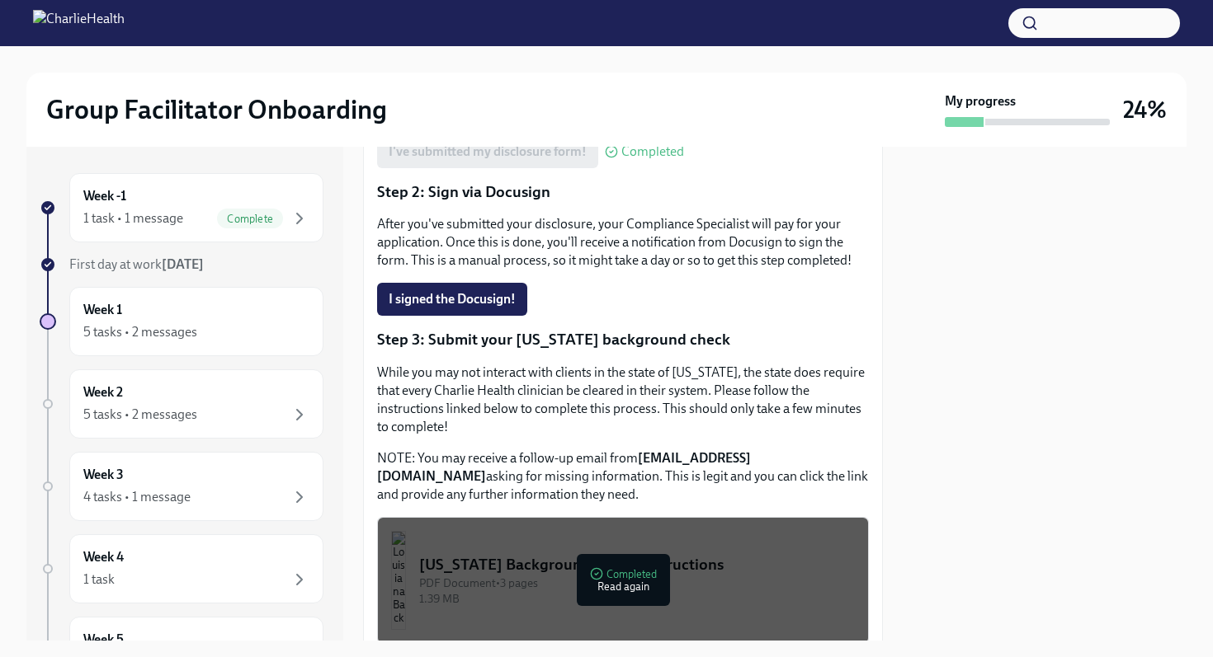
scroll to position [529, 0]
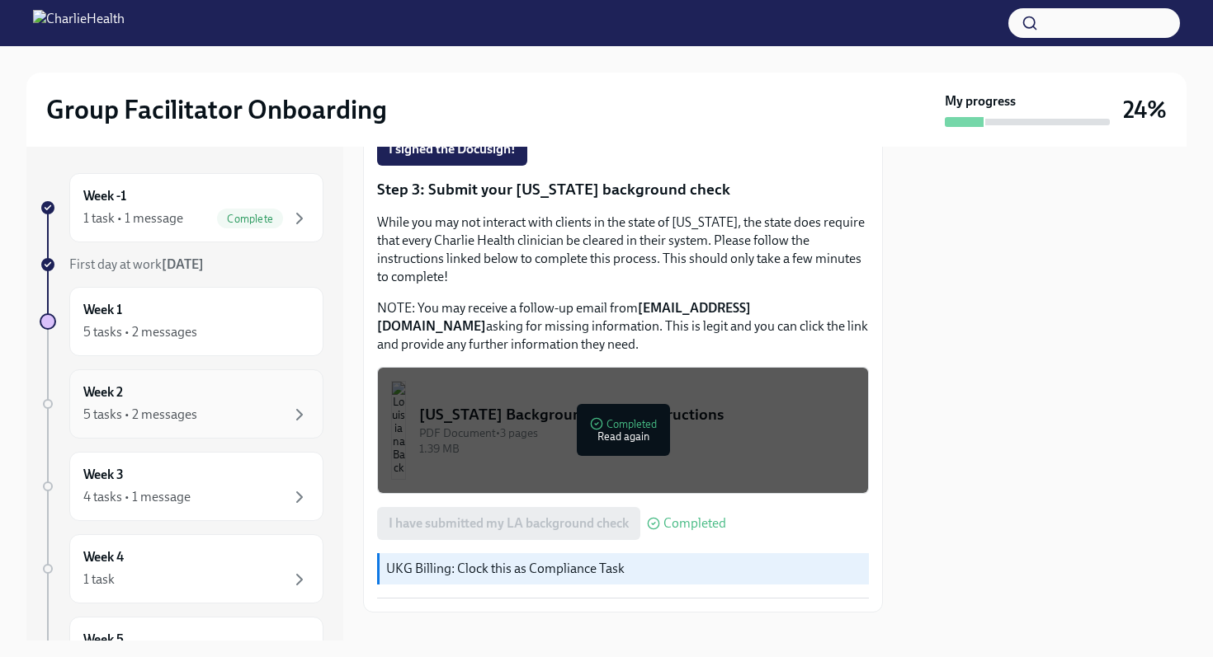
click at [176, 403] on div "Week 2 5 tasks • 2 messages" at bounding box center [196, 404] width 226 height 41
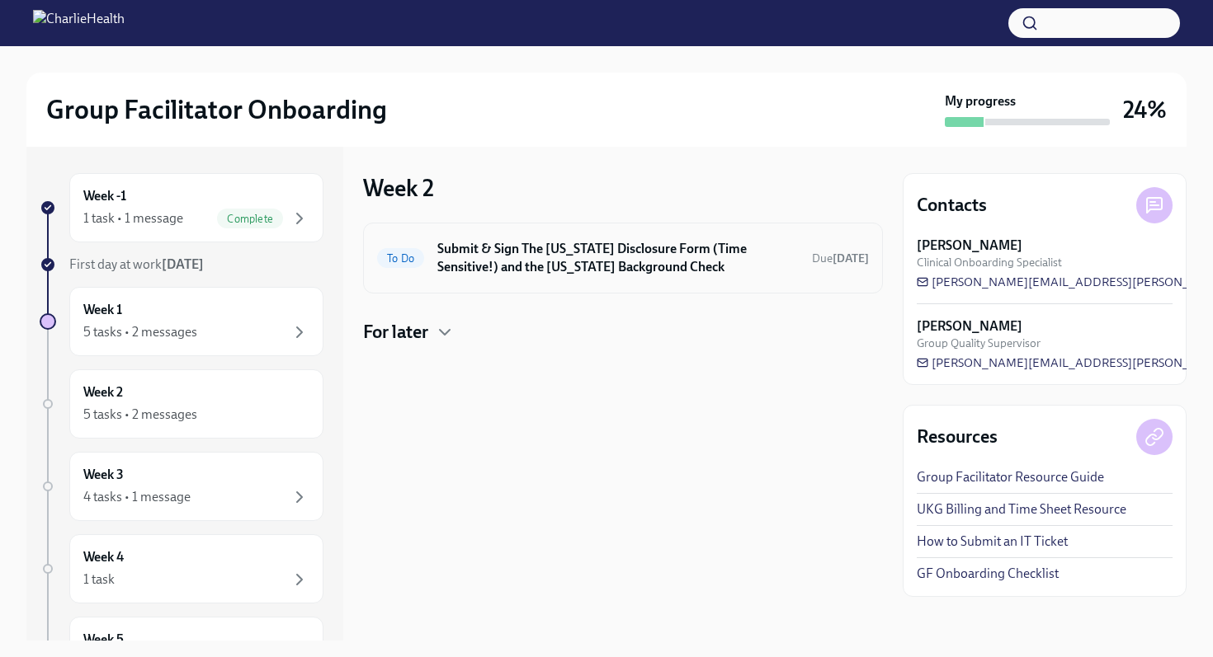
click at [561, 262] on h6 "Submit & Sign The [US_STATE] Disclosure Form (Time Sensitive!) and the [US_STAT…" at bounding box center [617, 258] width 361 height 36
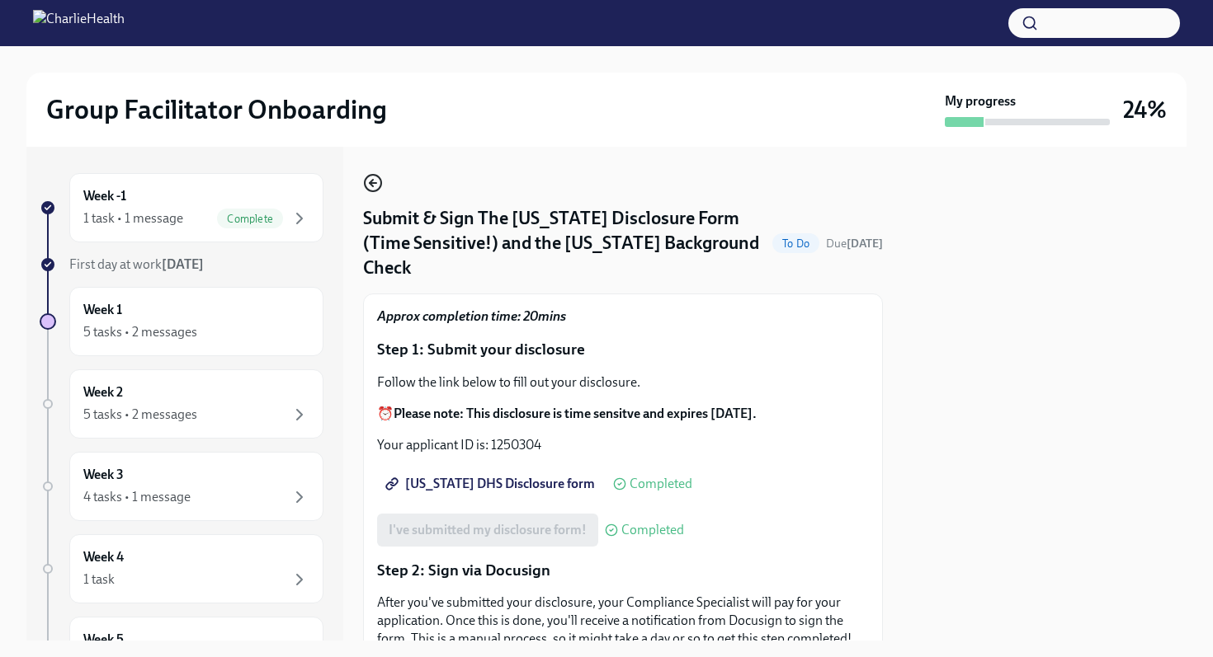
click at [371, 183] on icon "button" at bounding box center [373, 183] width 7 height 0
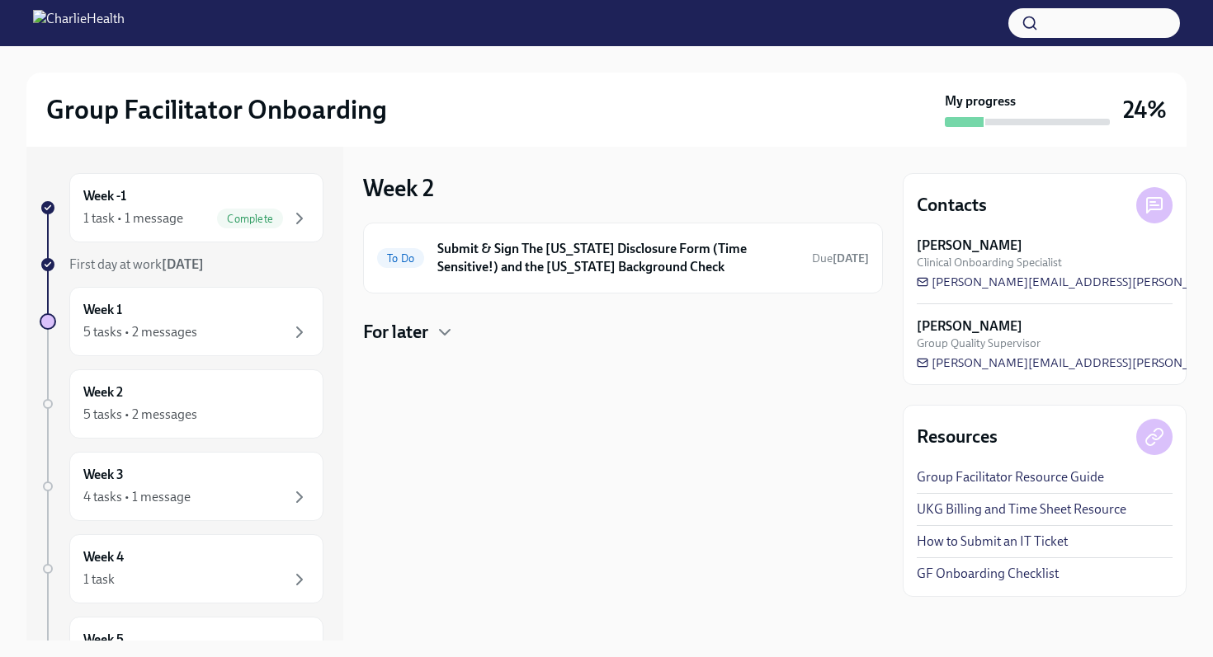
click at [399, 339] on h4 "For later" at bounding box center [395, 332] width 65 height 25
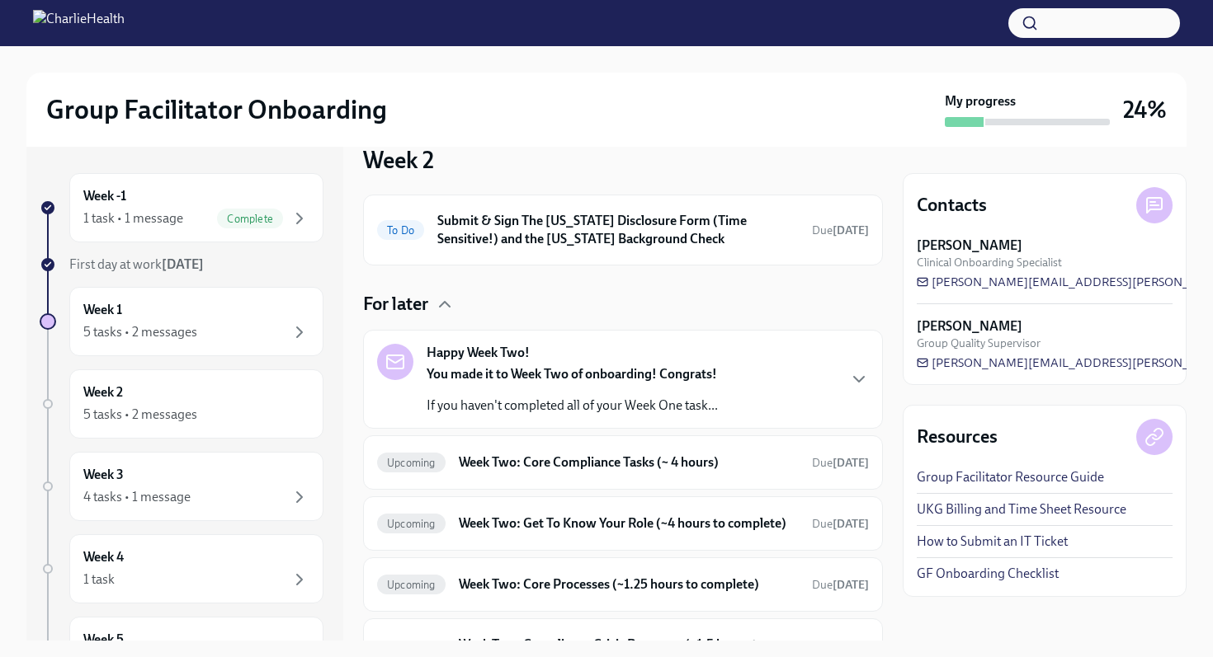
scroll to position [29, 0]
click at [541, 463] on h6 "Week Two: Core Compliance Tasks (~ 4 hours)" at bounding box center [629, 462] width 340 height 18
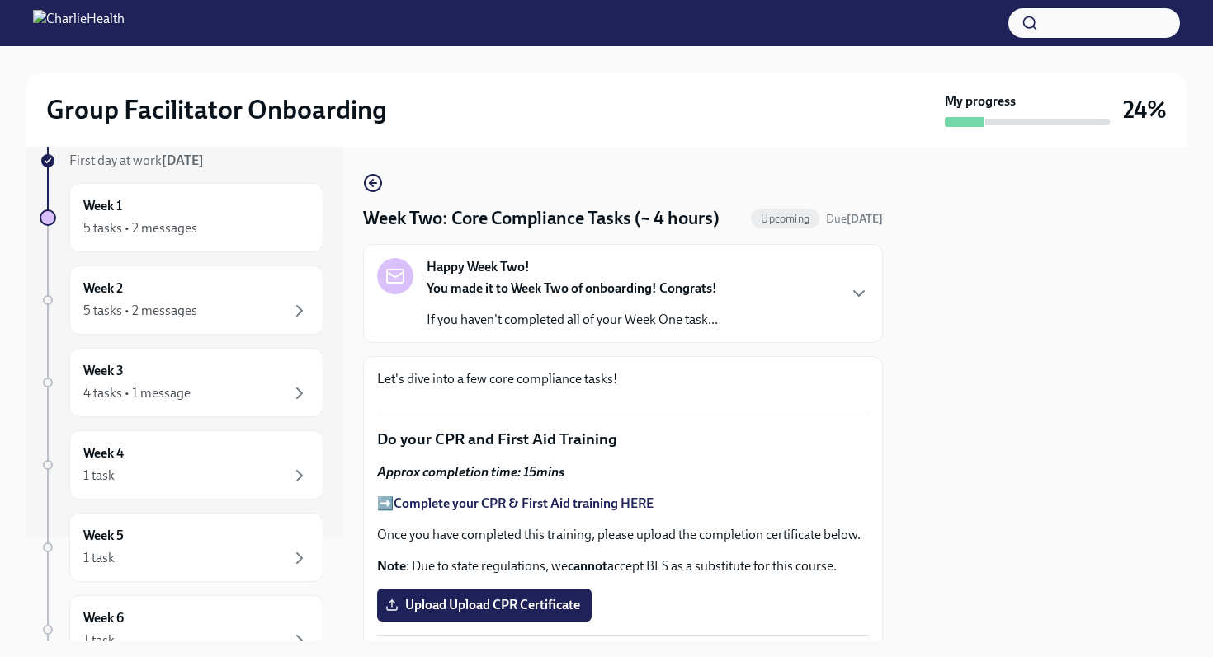
scroll to position [101, 0]
click at [184, 240] on div "5 tasks • 2 messages" at bounding box center [196, 231] width 226 height 20
